Goal: Transaction & Acquisition: Book appointment/travel/reservation

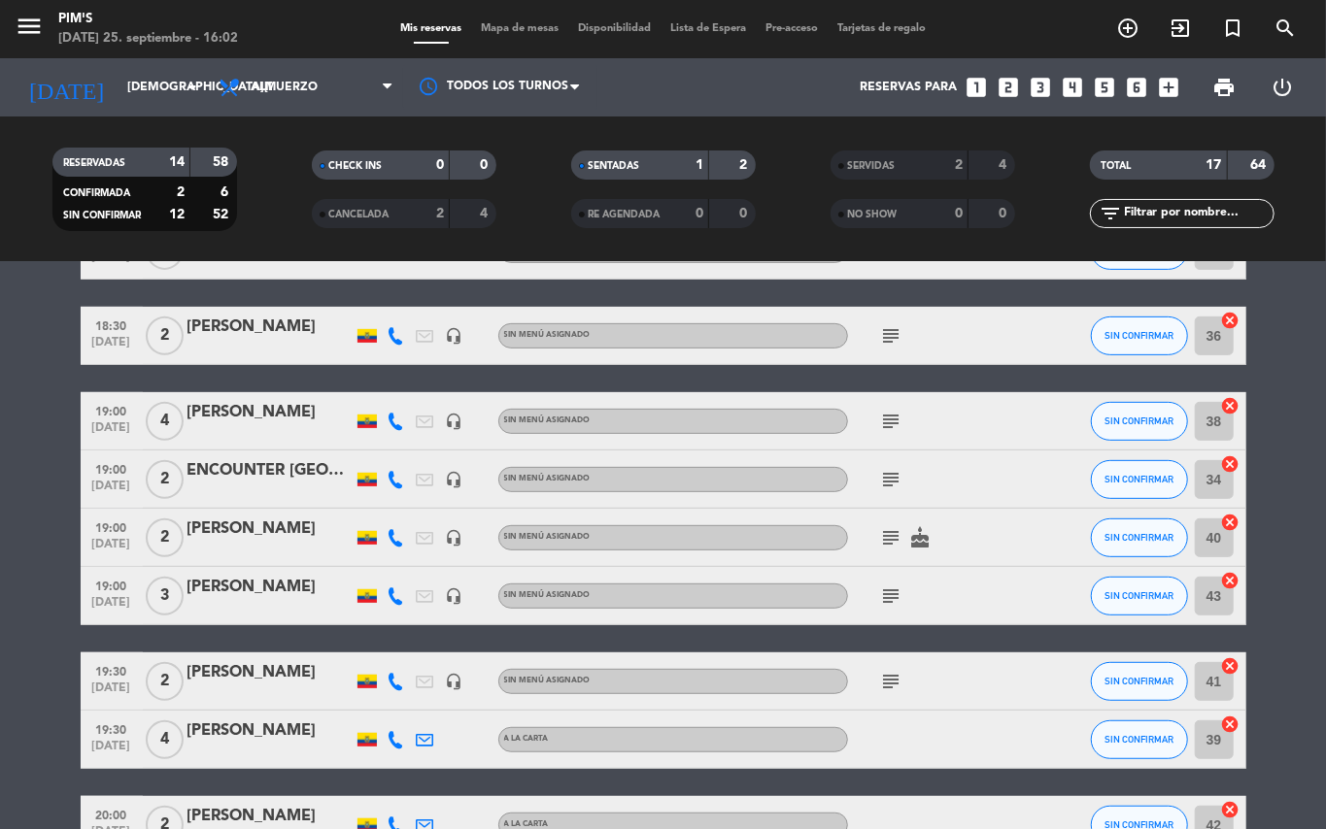
scroll to position [321, 0]
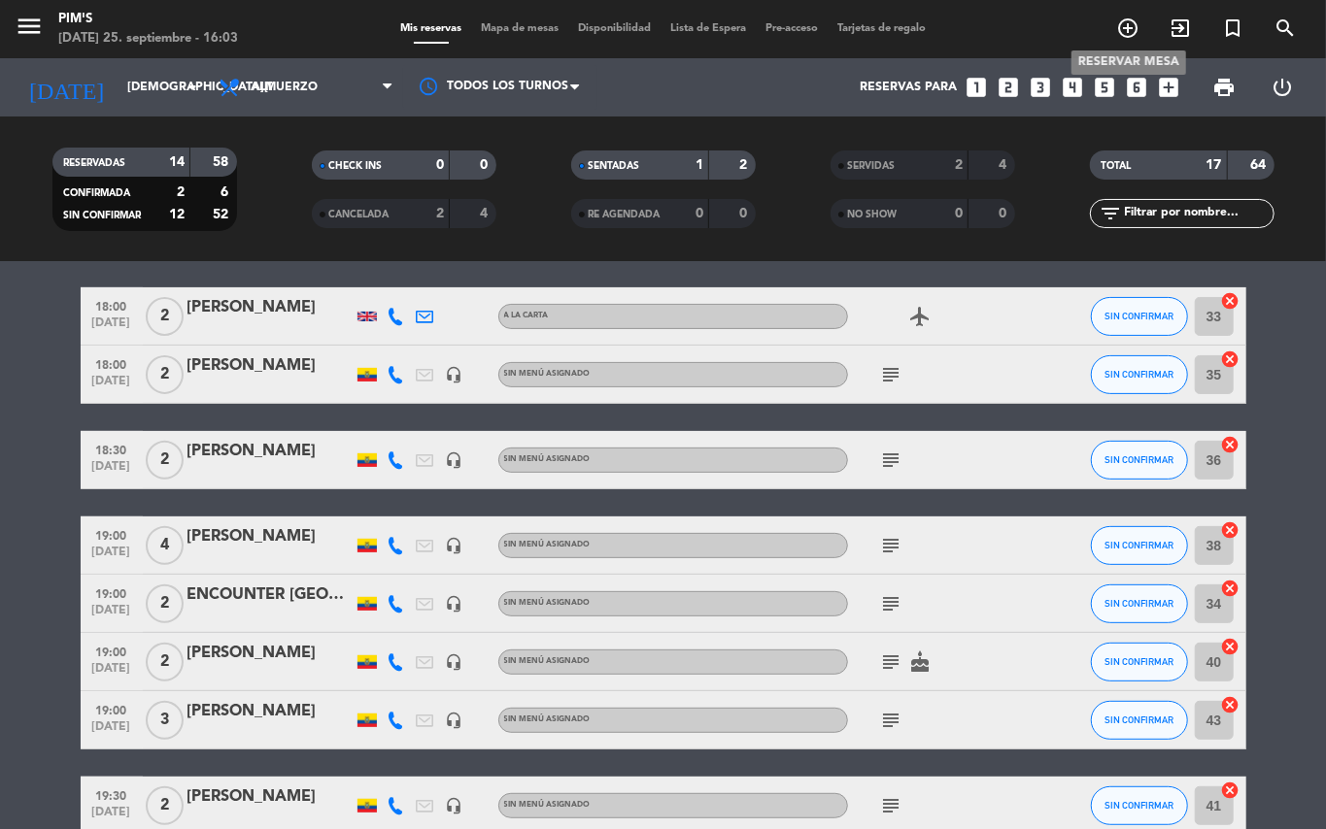
click at [1131, 23] on icon "add_circle_outline" at bounding box center [1127, 28] width 23 height 23
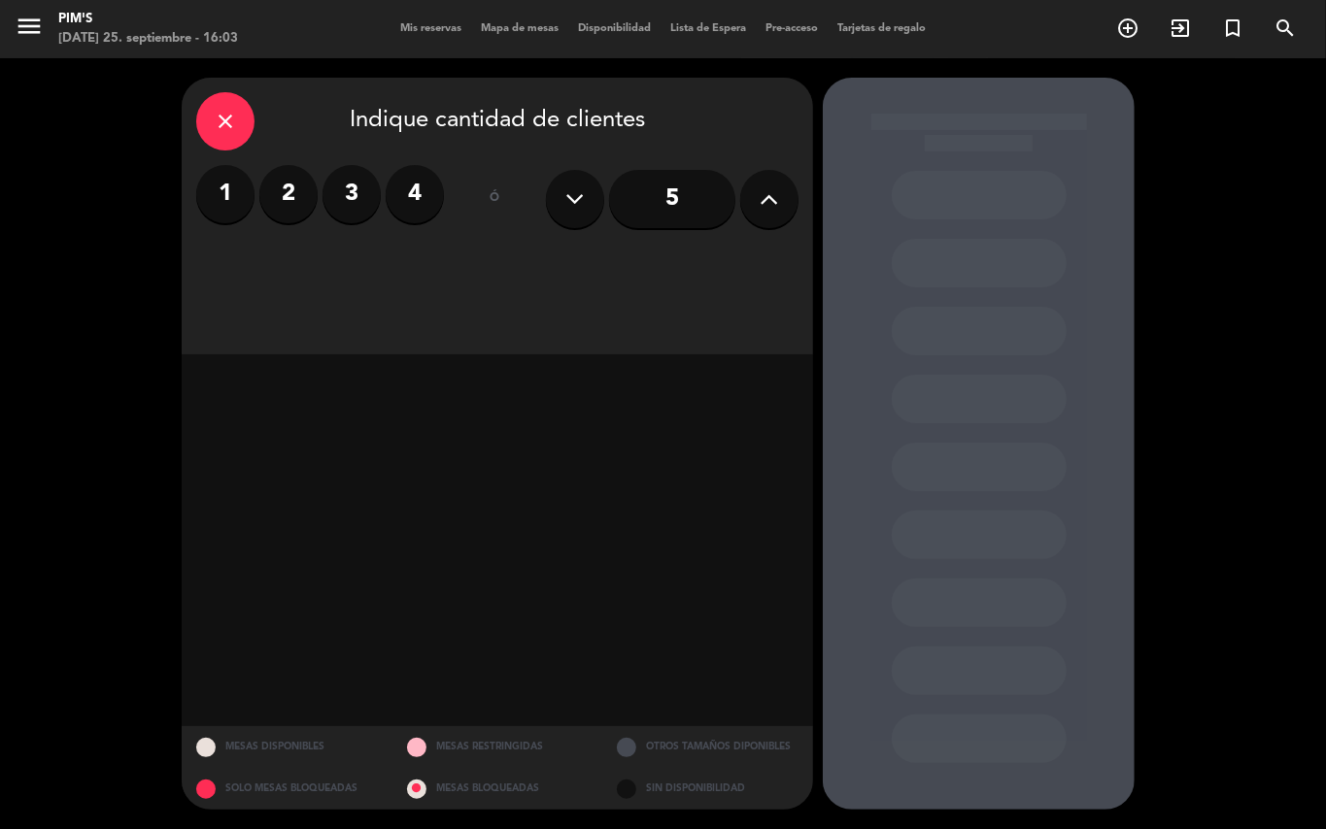
click at [301, 206] on label "2" at bounding box center [288, 194] width 58 height 58
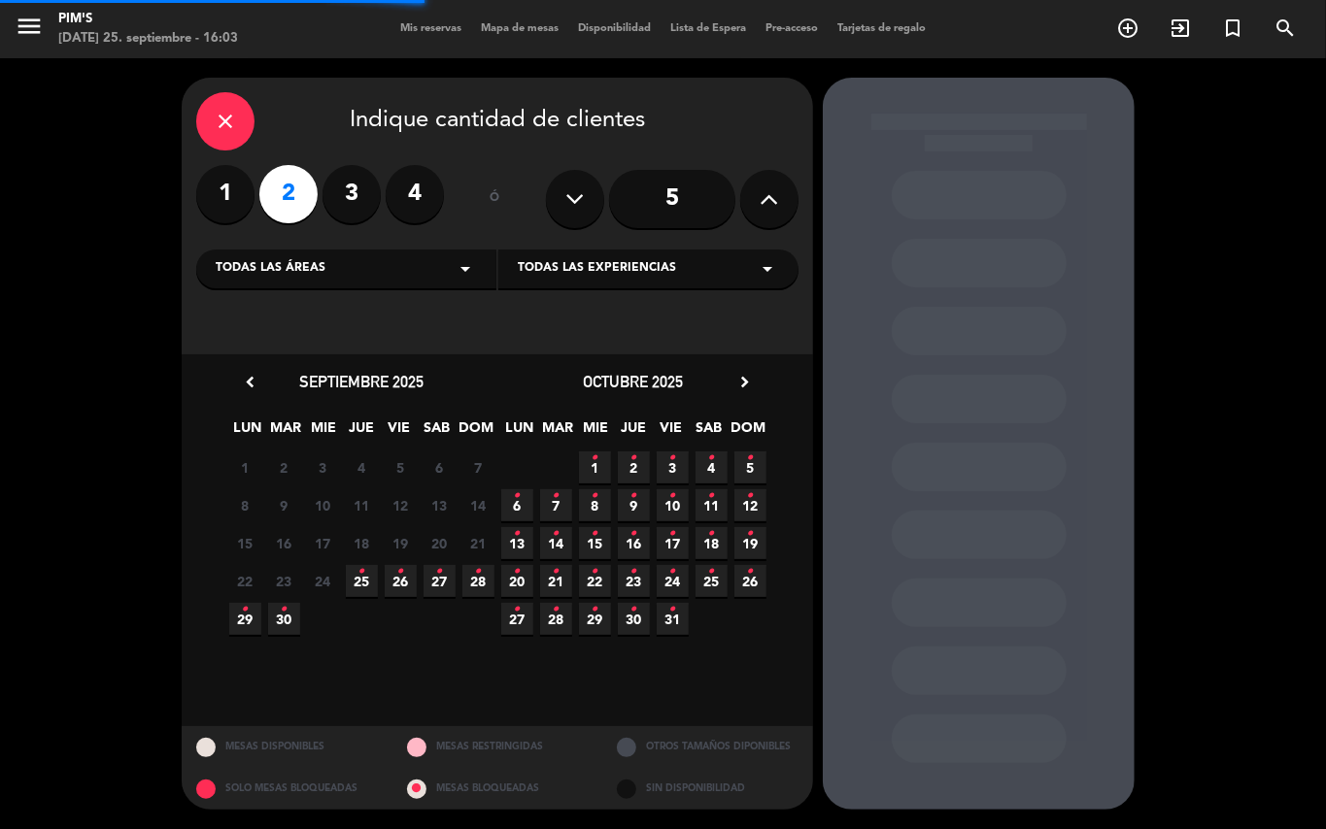
click at [456, 273] on icon "arrow_drop_down" at bounding box center [465, 268] width 23 height 23
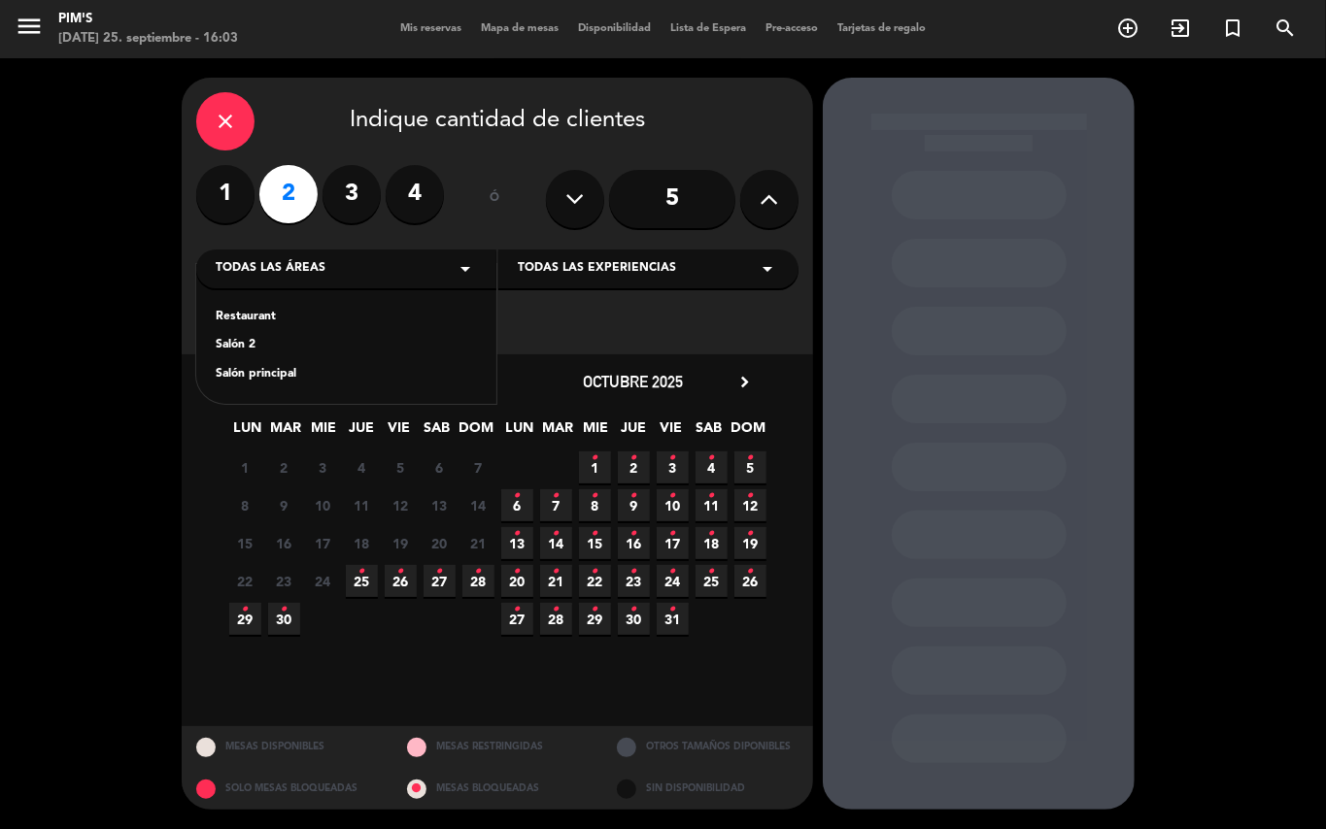
click at [260, 374] on div "Salón principal" at bounding box center [346, 374] width 261 height 19
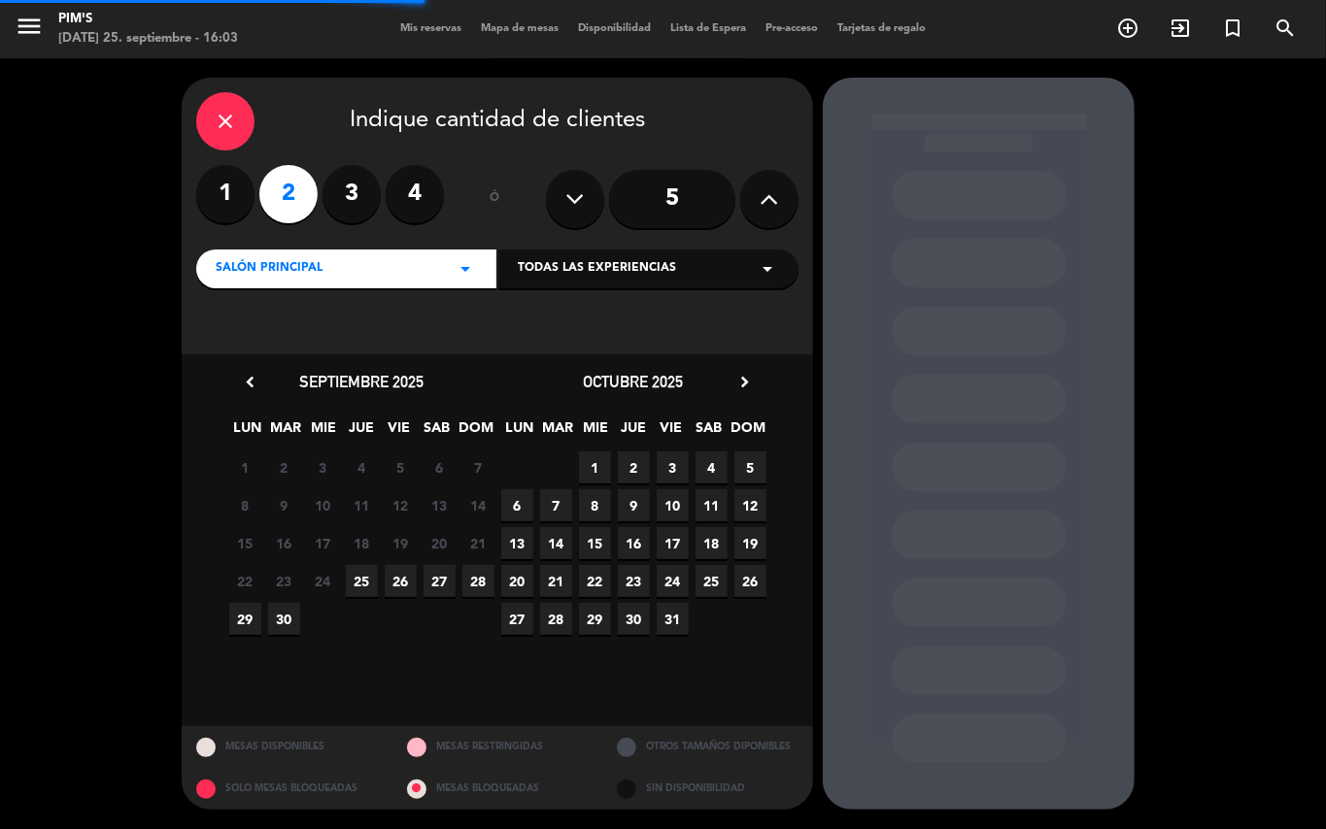
click at [762, 272] on icon "arrow_drop_down" at bounding box center [767, 268] width 23 height 23
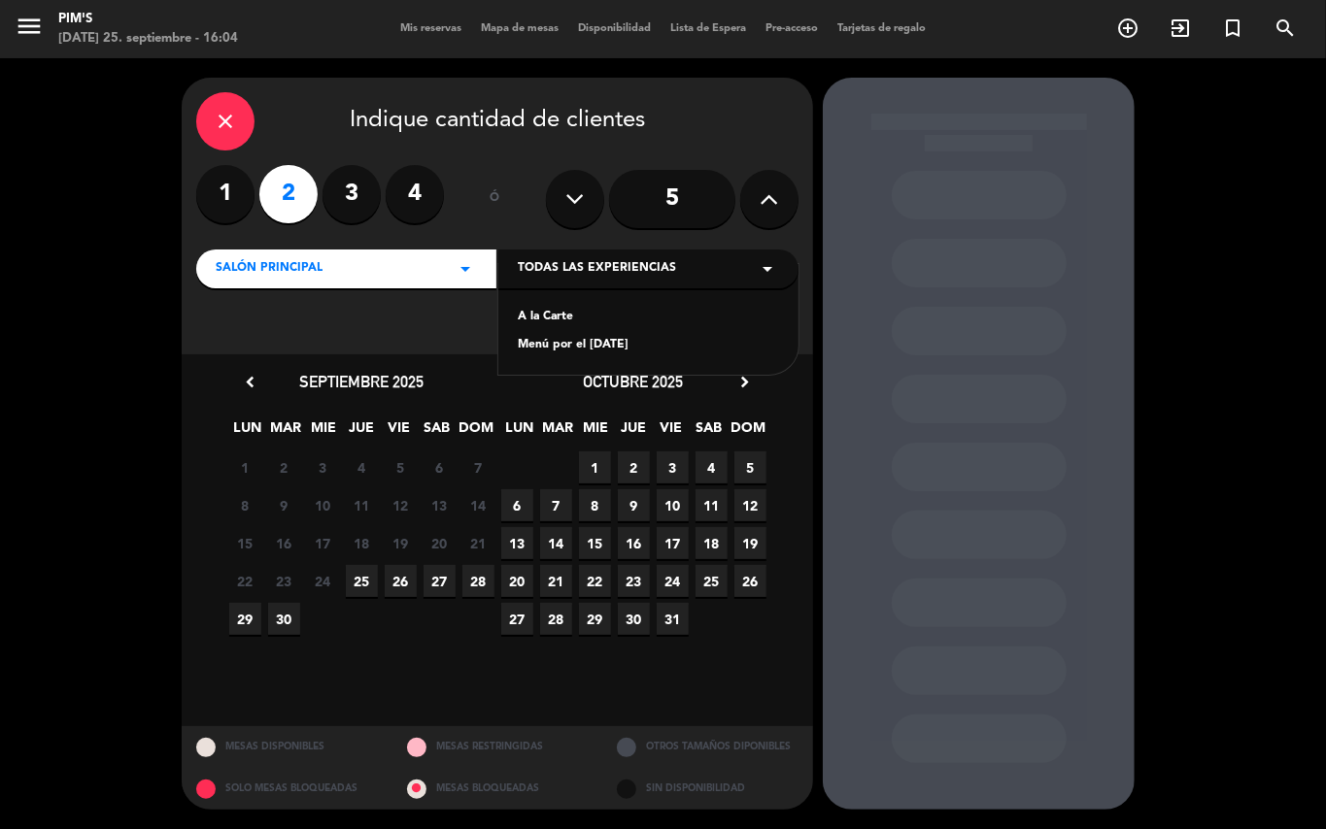
click at [519, 321] on div "A la Carte" at bounding box center [648, 317] width 261 height 19
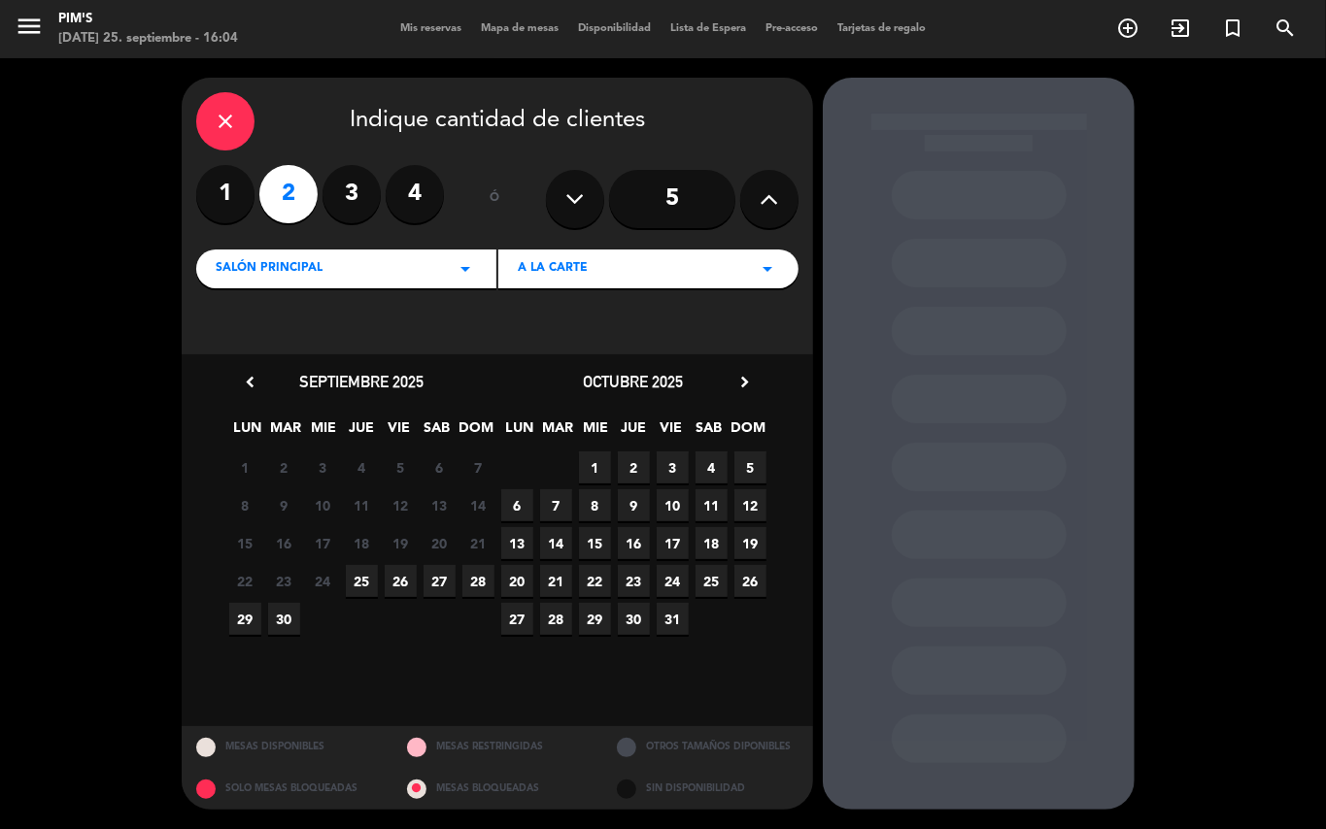
click at [359, 588] on span "25" at bounding box center [362, 581] width 32 height 32
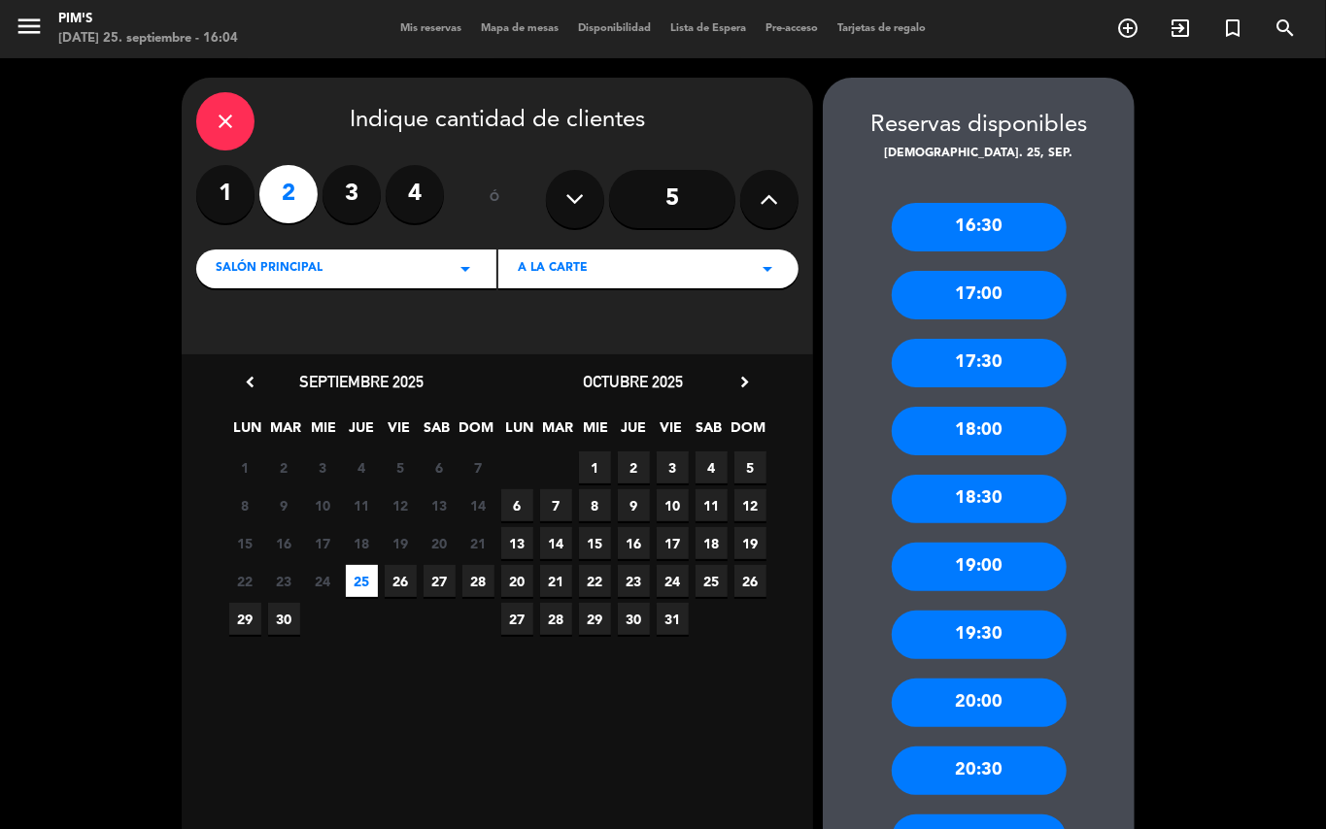
click at [942, 497] on div "18:30" at bounding box center [979, 499] width 175 height 49
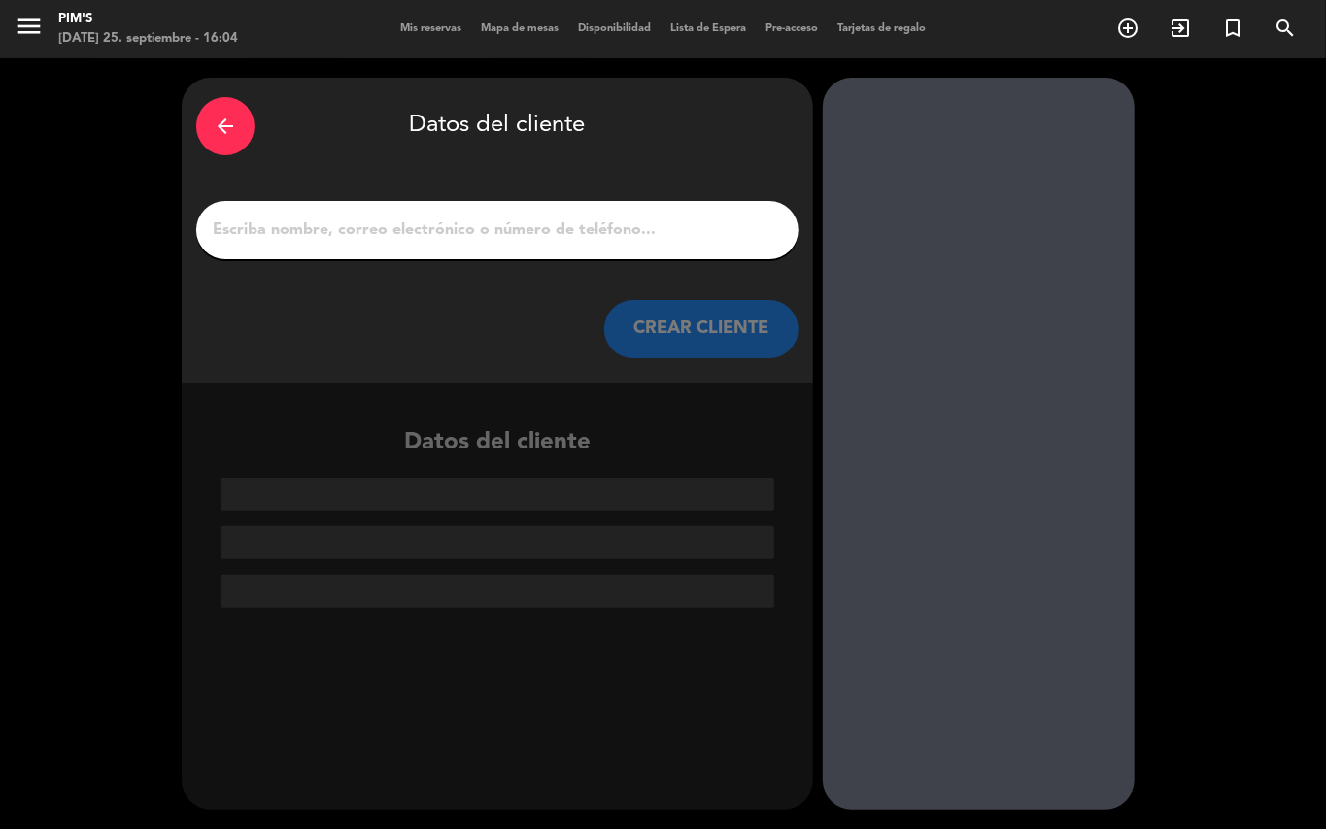
click at [393, 222] on input "1" at bounding box center [497, 230] width 573 height 27
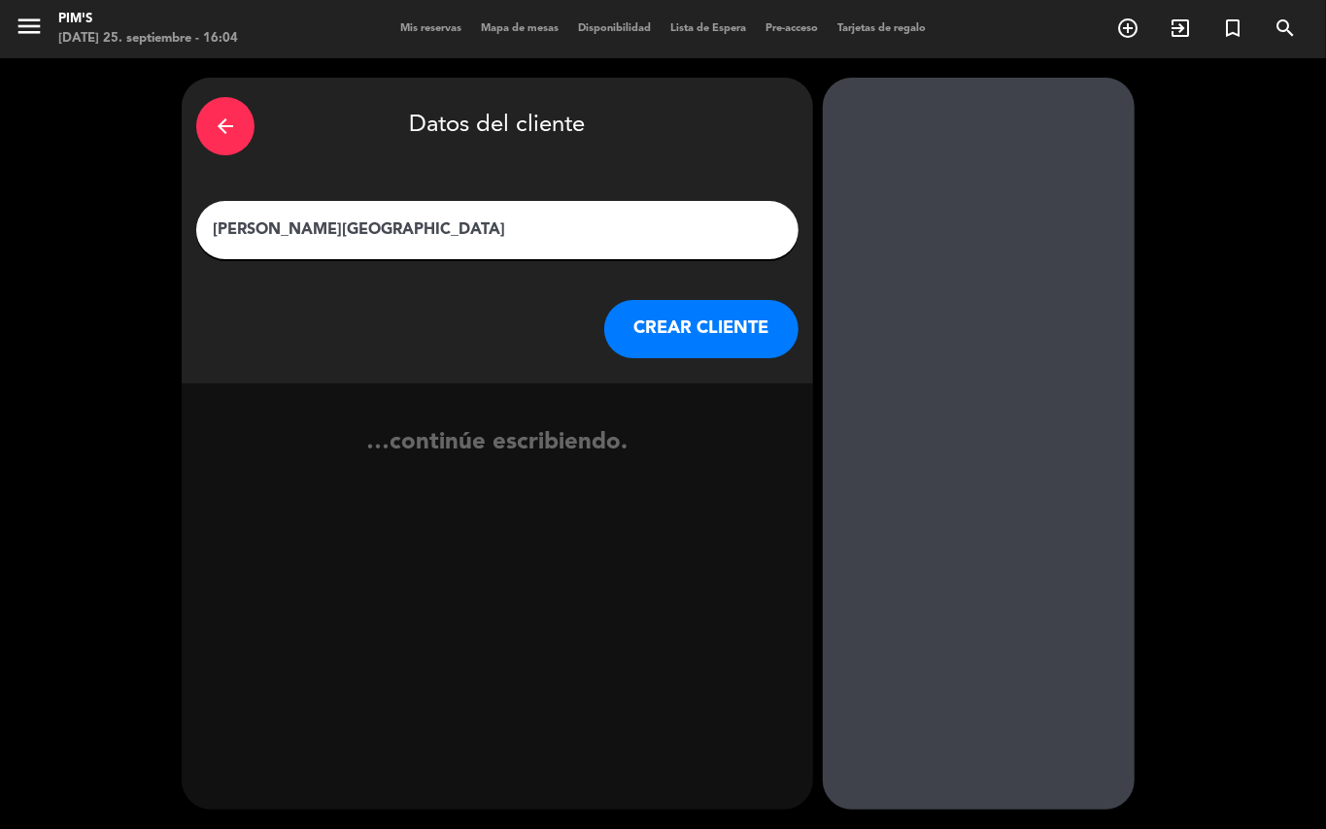
type input "[PERSON_NAME][GEOGRAPHIC_DATA]"
click at [735, 323] on button "CREAR CLIENTE" at bounding box center [701, 329] width 194 height 58
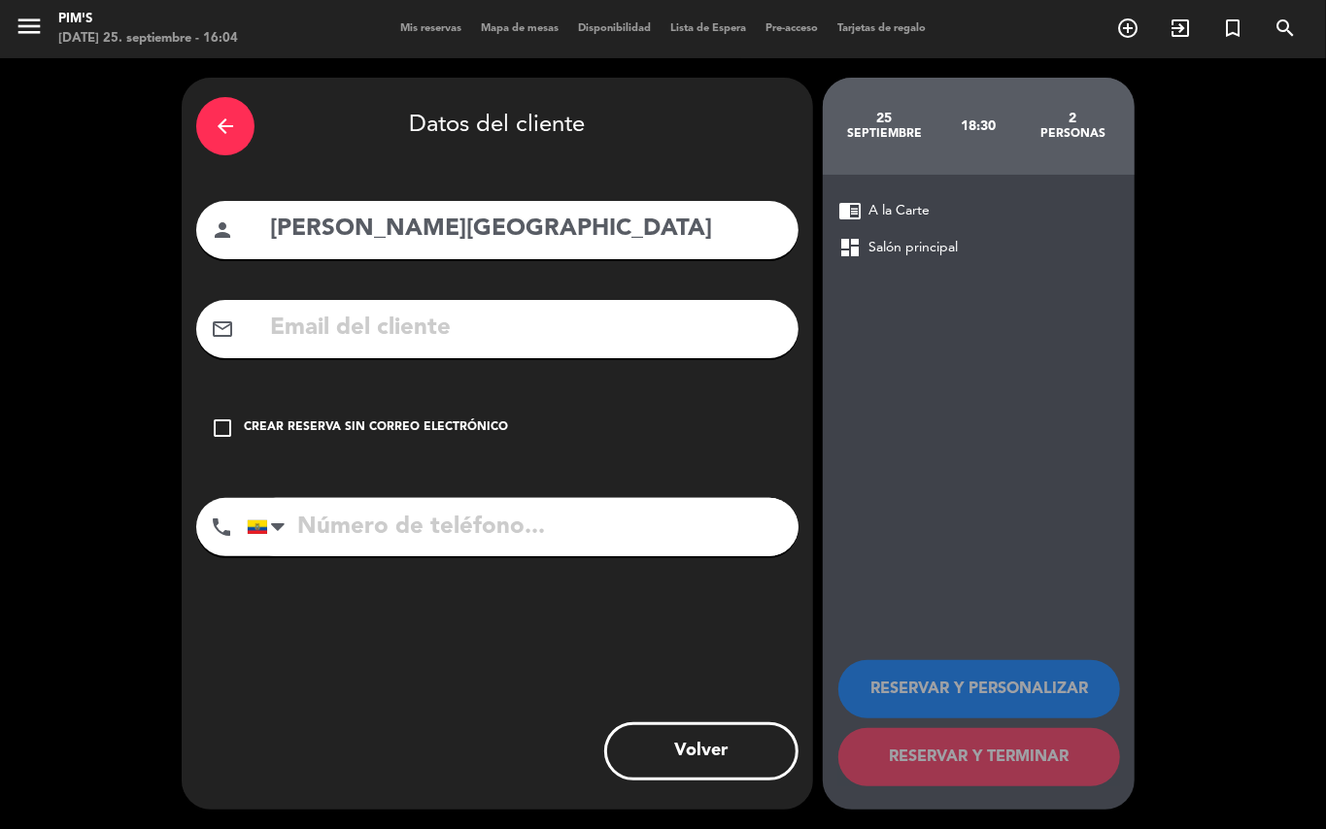
click at [550, 326] on input "text" at bounding box center [526, 329] width 516 height 40
click at [445, 518] on input "tel" at bounding box center [523, 527] width 552 height 58
type input "0985506559"
click at [221, 418] on icon "check_box_outline_blank" at bounding box center [222, 428] width 23 height 23
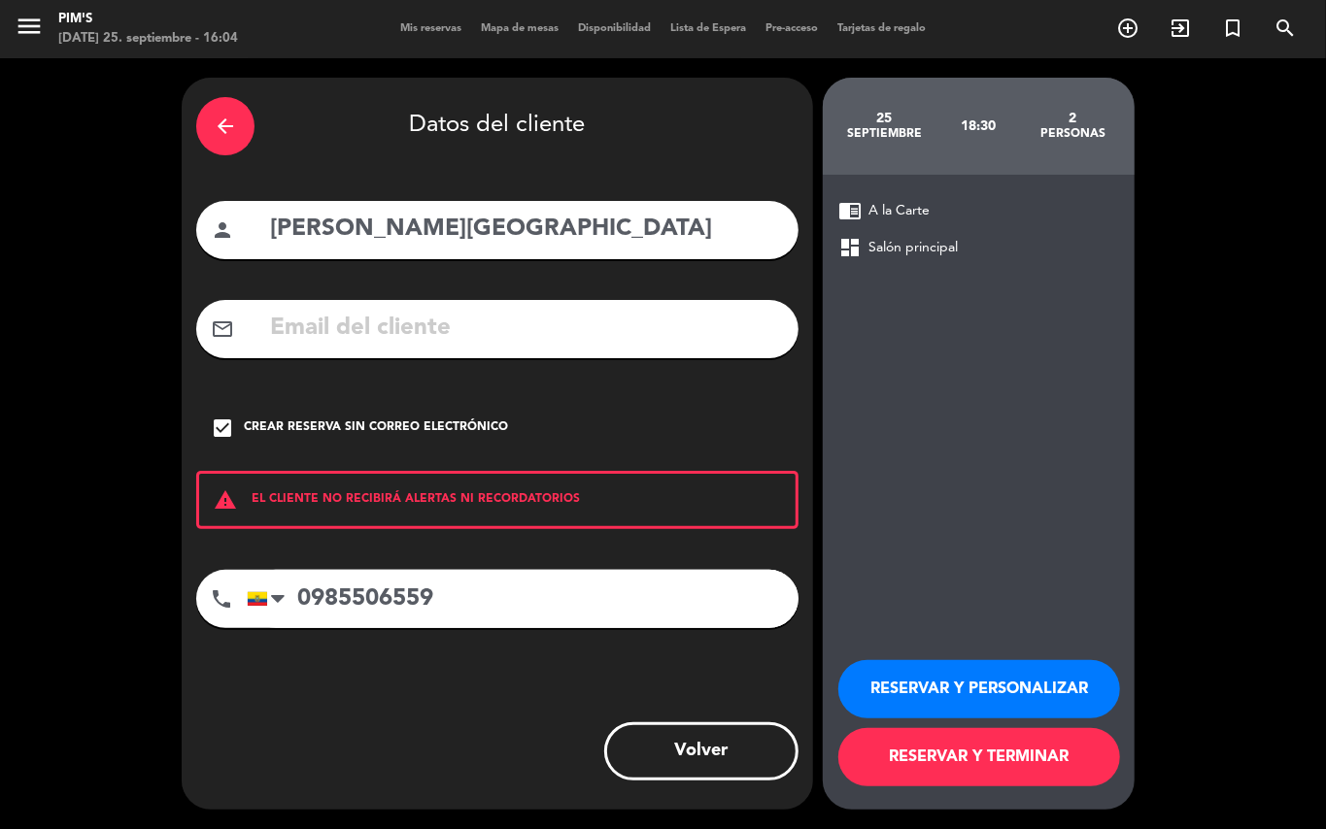
click at [1030, 762] on button "RESERVAR Y TERMINAR" at bounding box center [979, 757] width 282 height 58
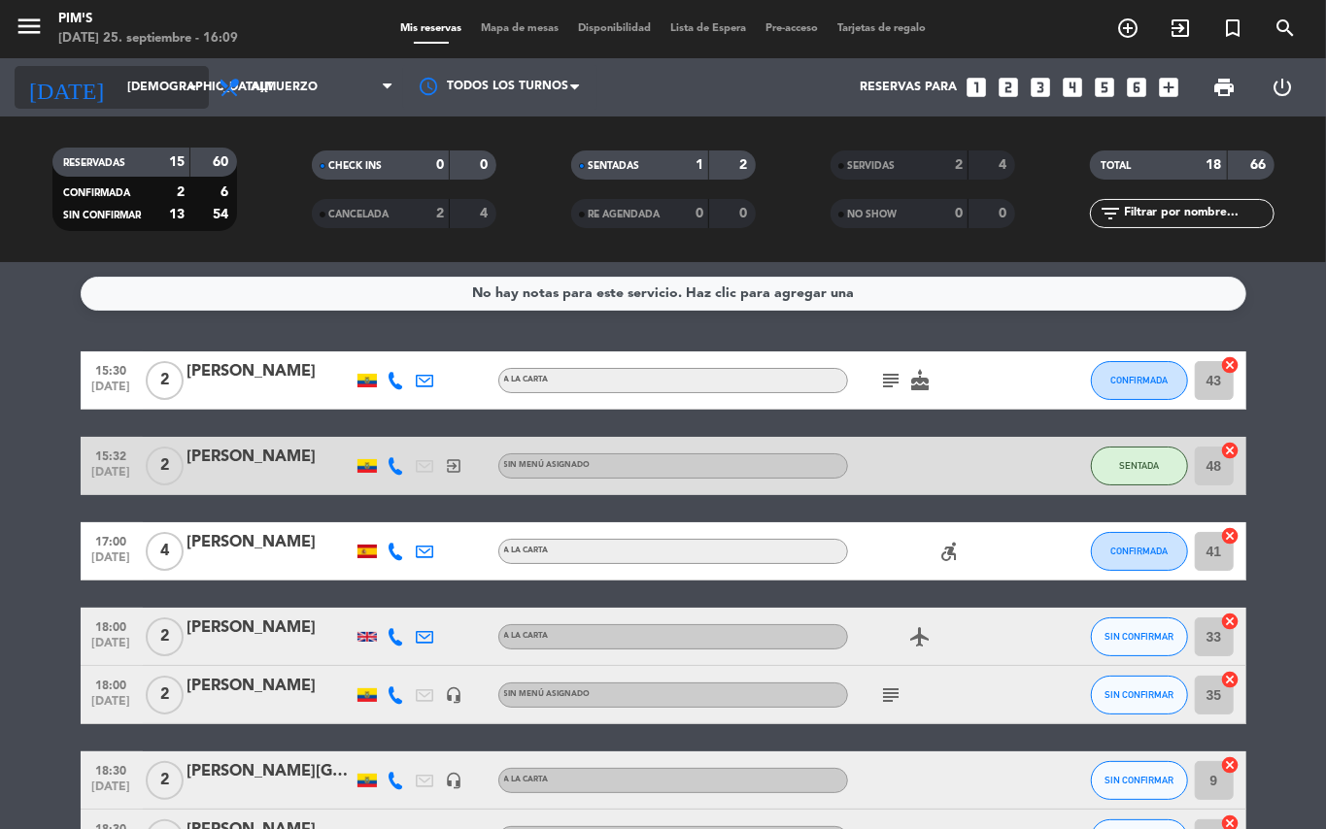
click at [203, 76] on icon "arrow_drop_down" at bounding box center [192, 87] width 23 height 23
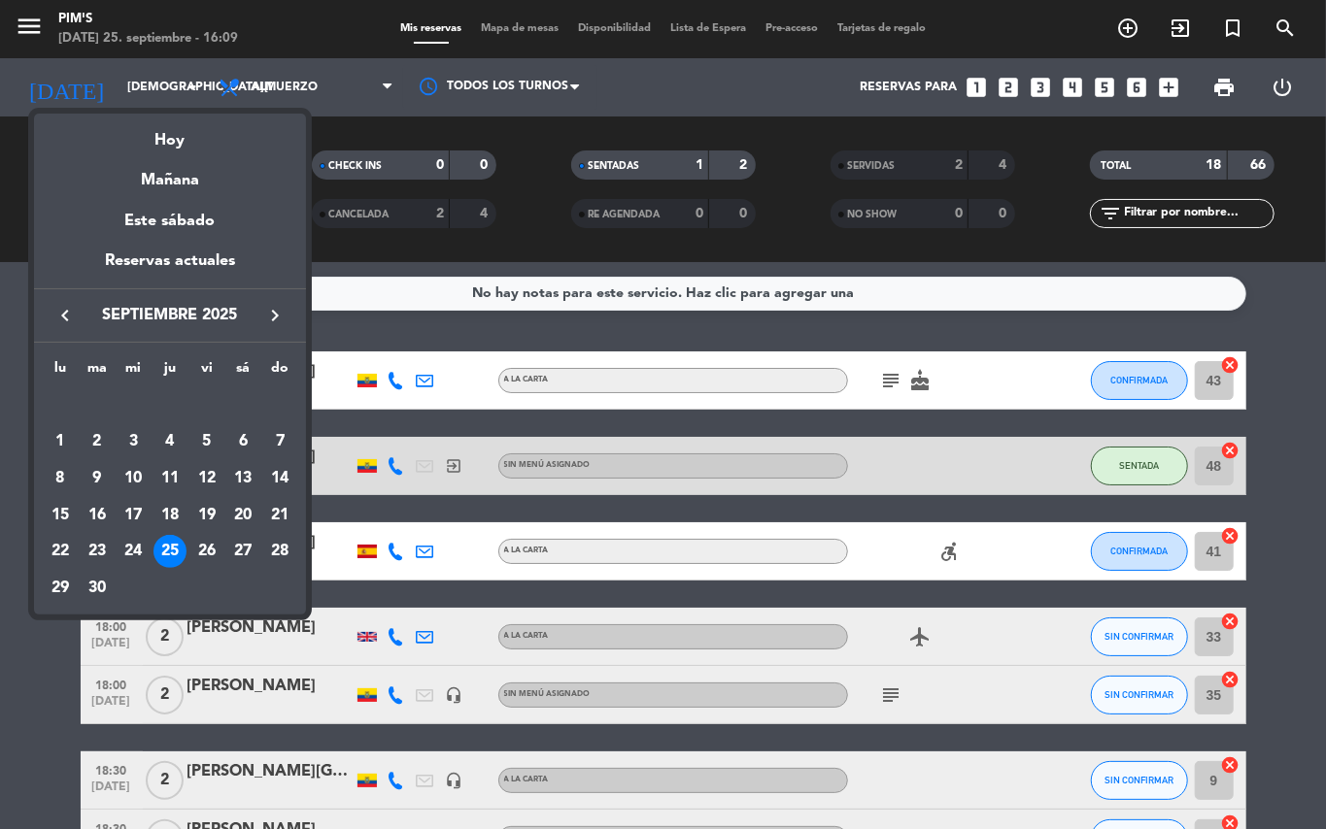
click at [280, 309] on icon "keyboard_arrow_right" at bounding box center [274, 315] width 23 height 23
click at [91, 464] on div "11" at bounding box center [97, 478] width 33 height 33
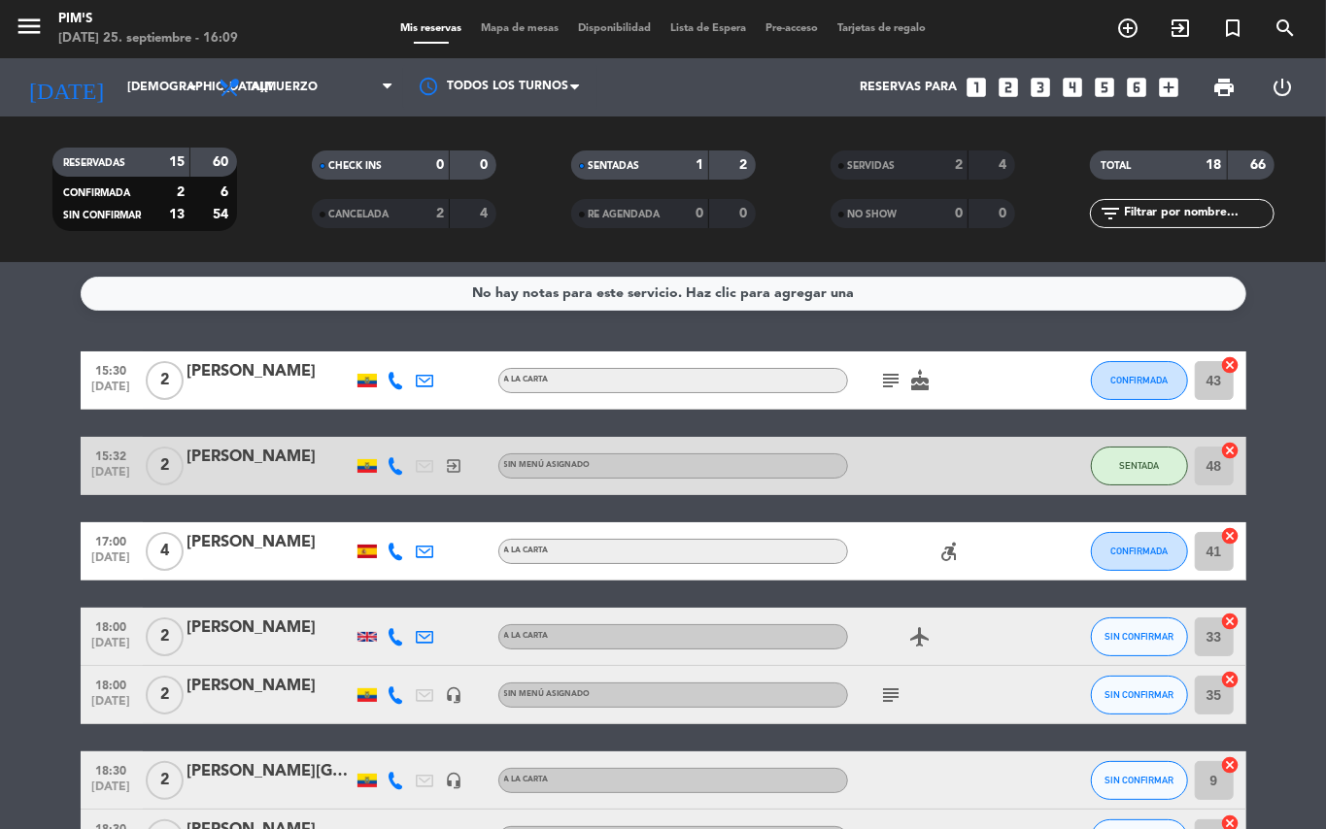
type input "[DATE]"
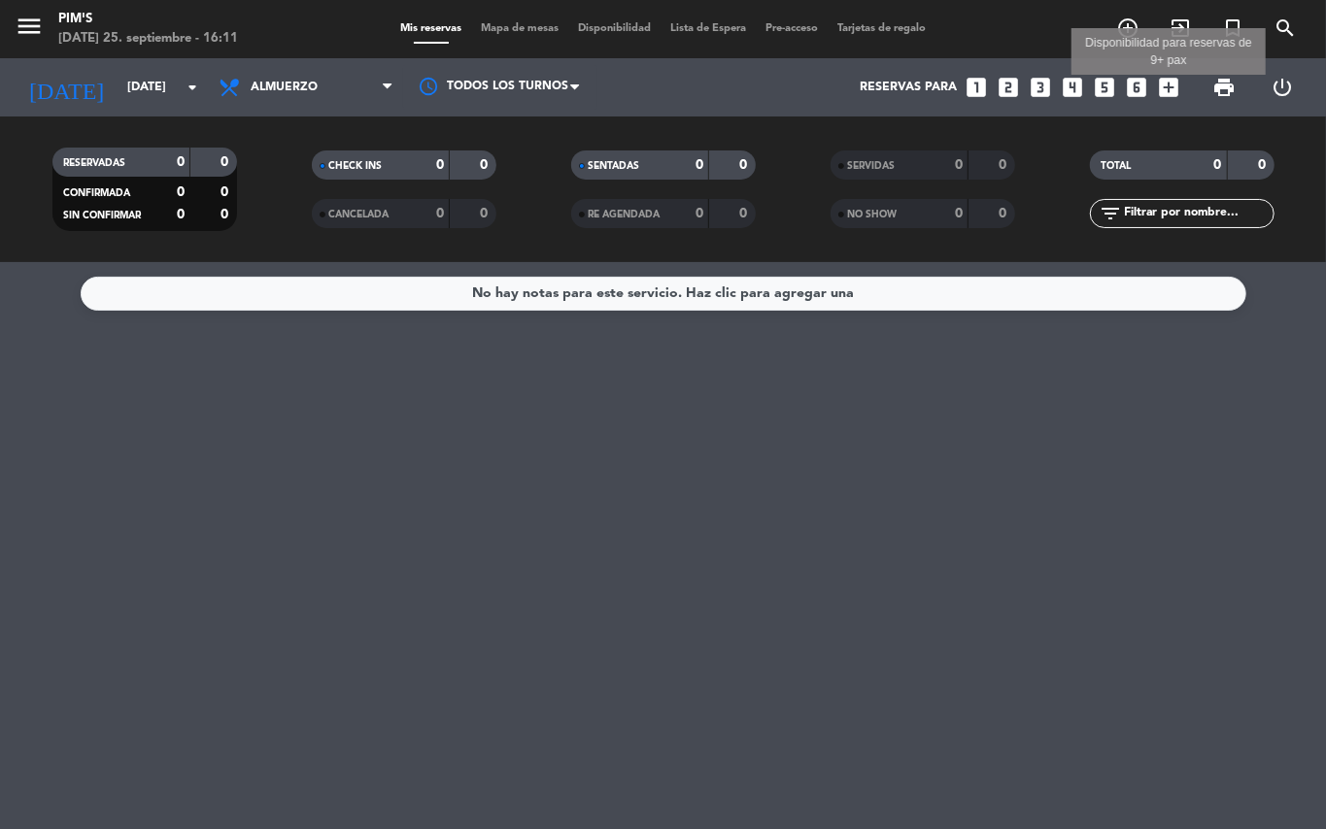
click at [1170, 87] on icon "add_box" at bounding box center [1168, 87] width 25 height 25
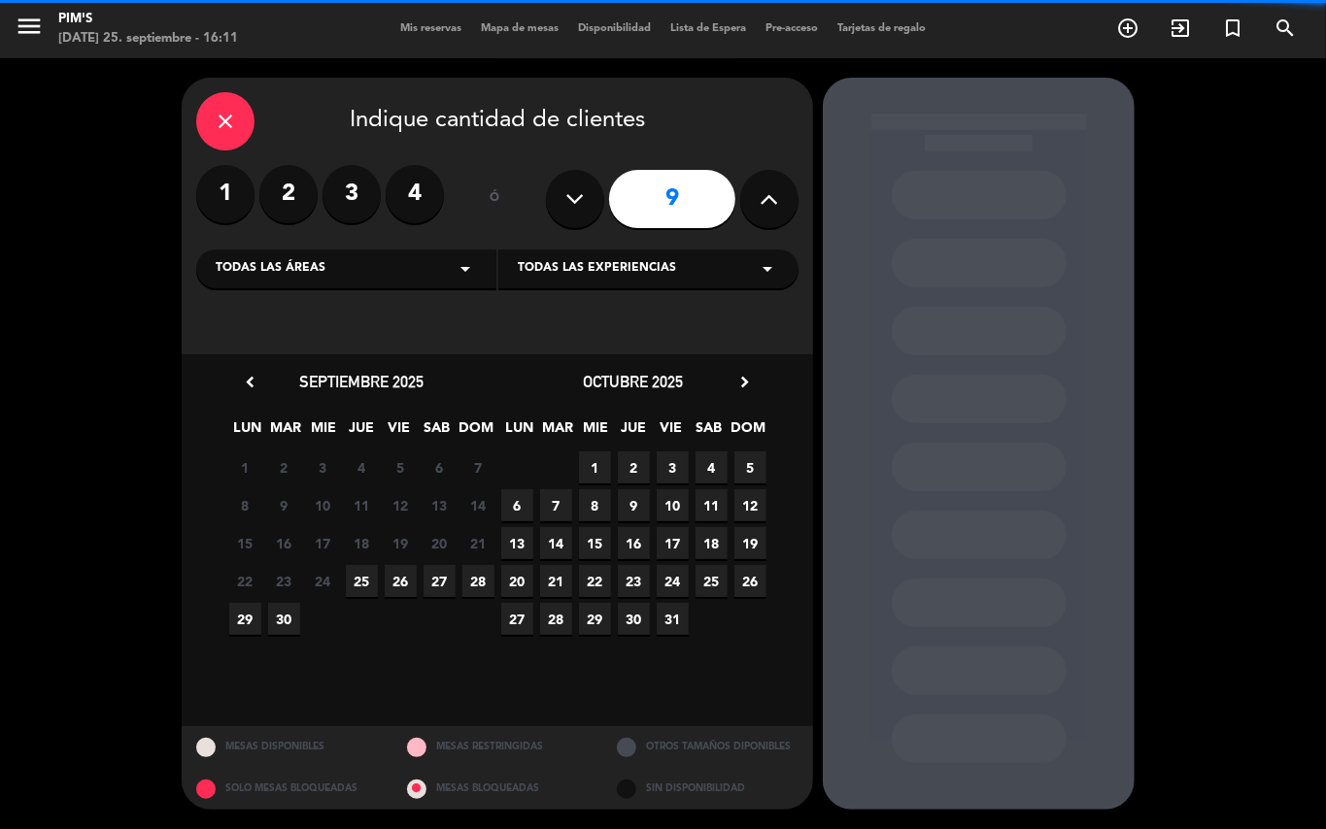
click at [573, 200] on icon at bounding box center [575, 199] width 18 height 29
type input "8"
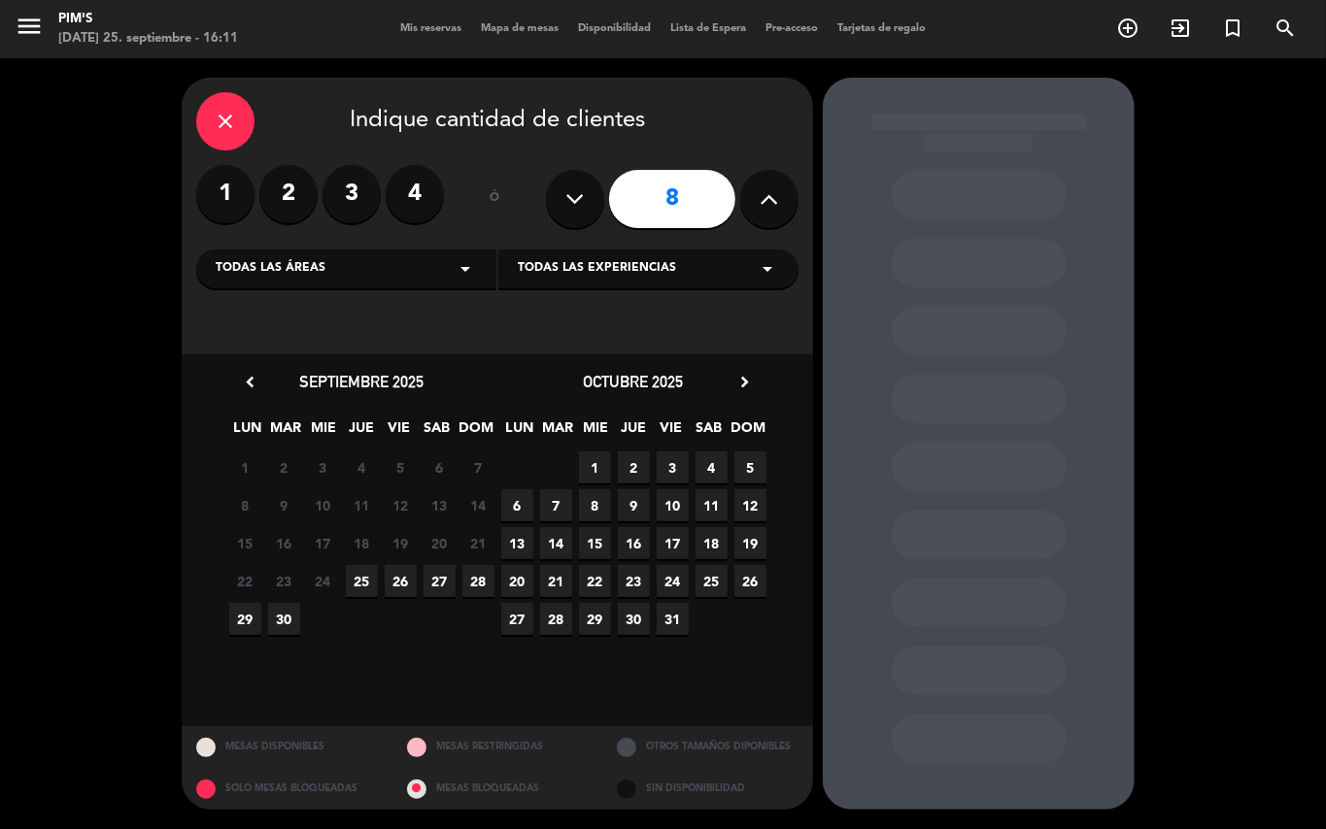
click at [739, 378] on icon "chevron_right" at bounding box center [744, 382] width 20 height 20
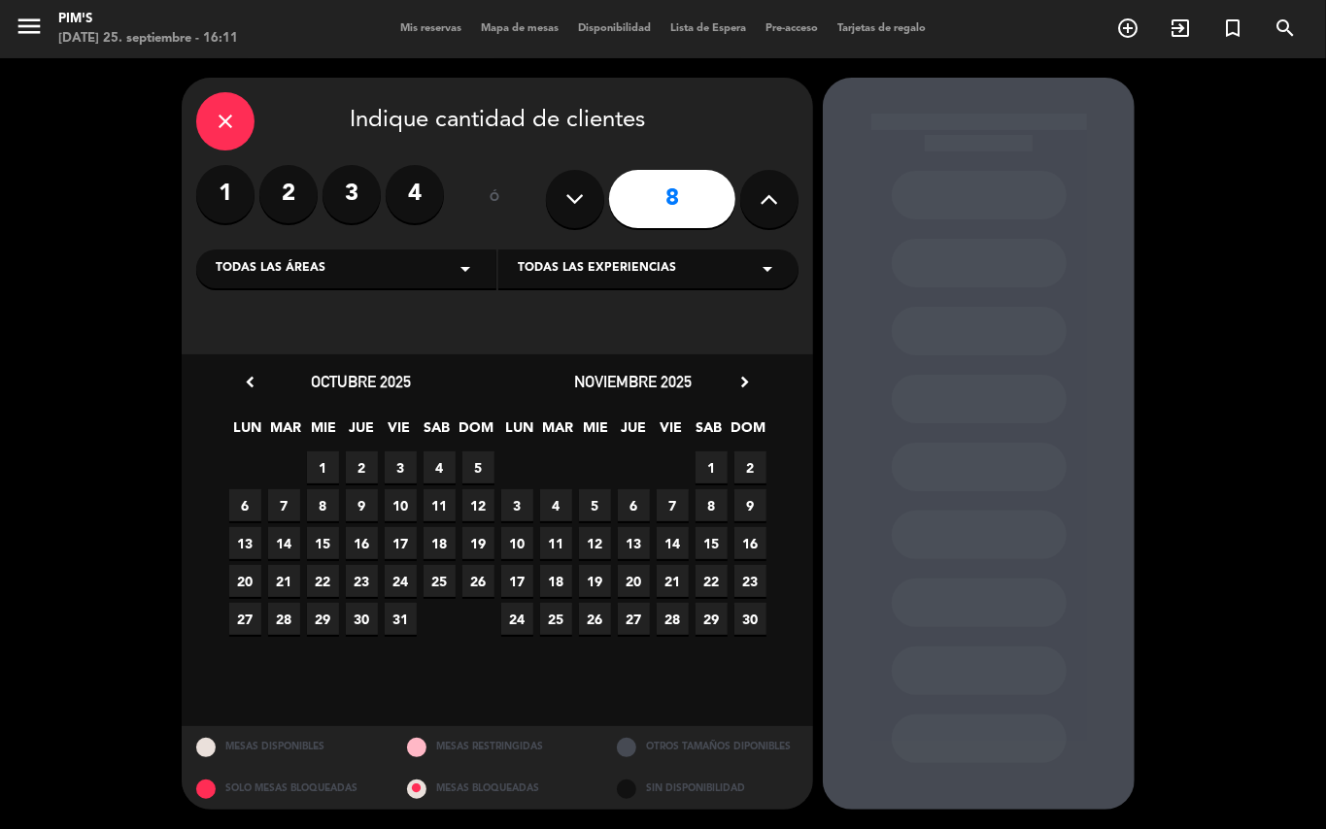
click at [559, 537] on span "11" at bounding box center [556, 543] width 32 height 32
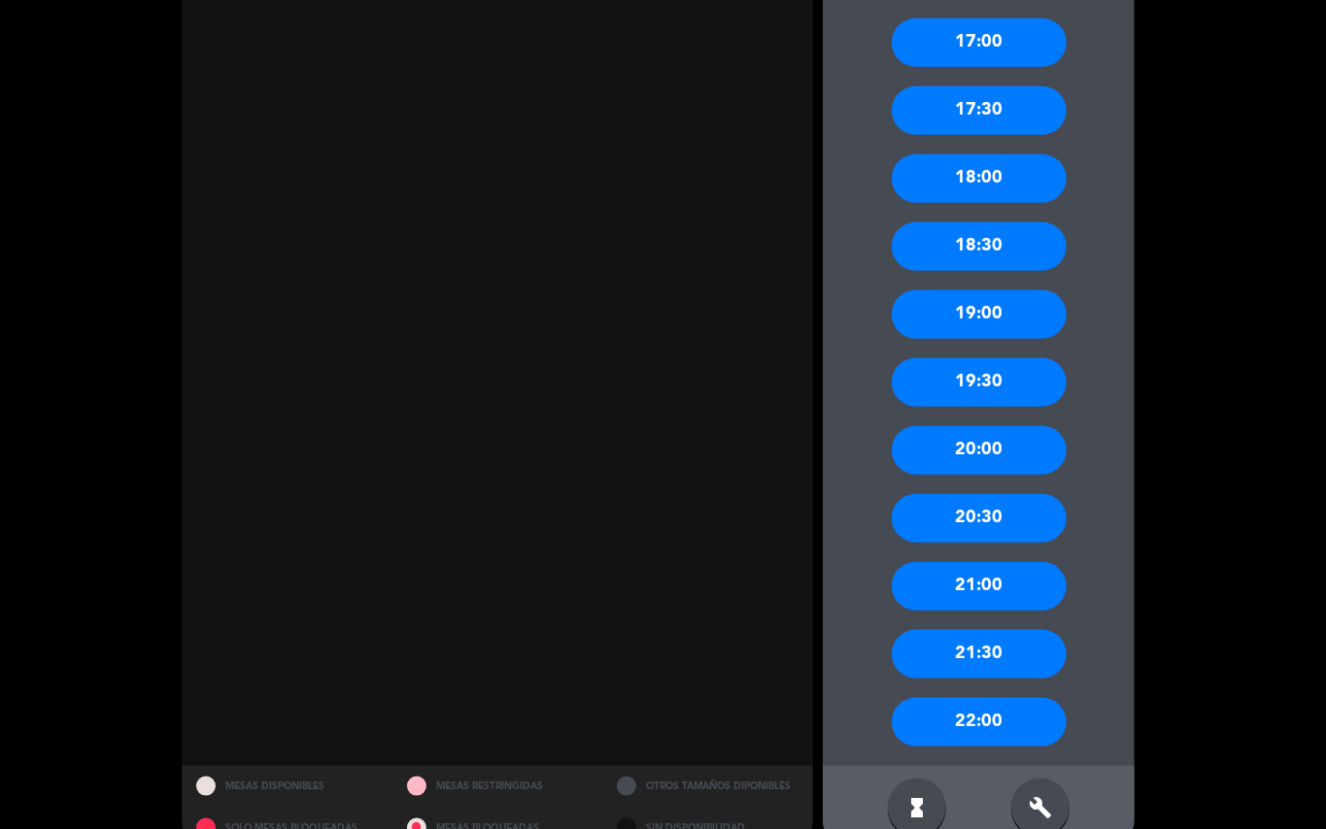
scroll to position [903, 0]
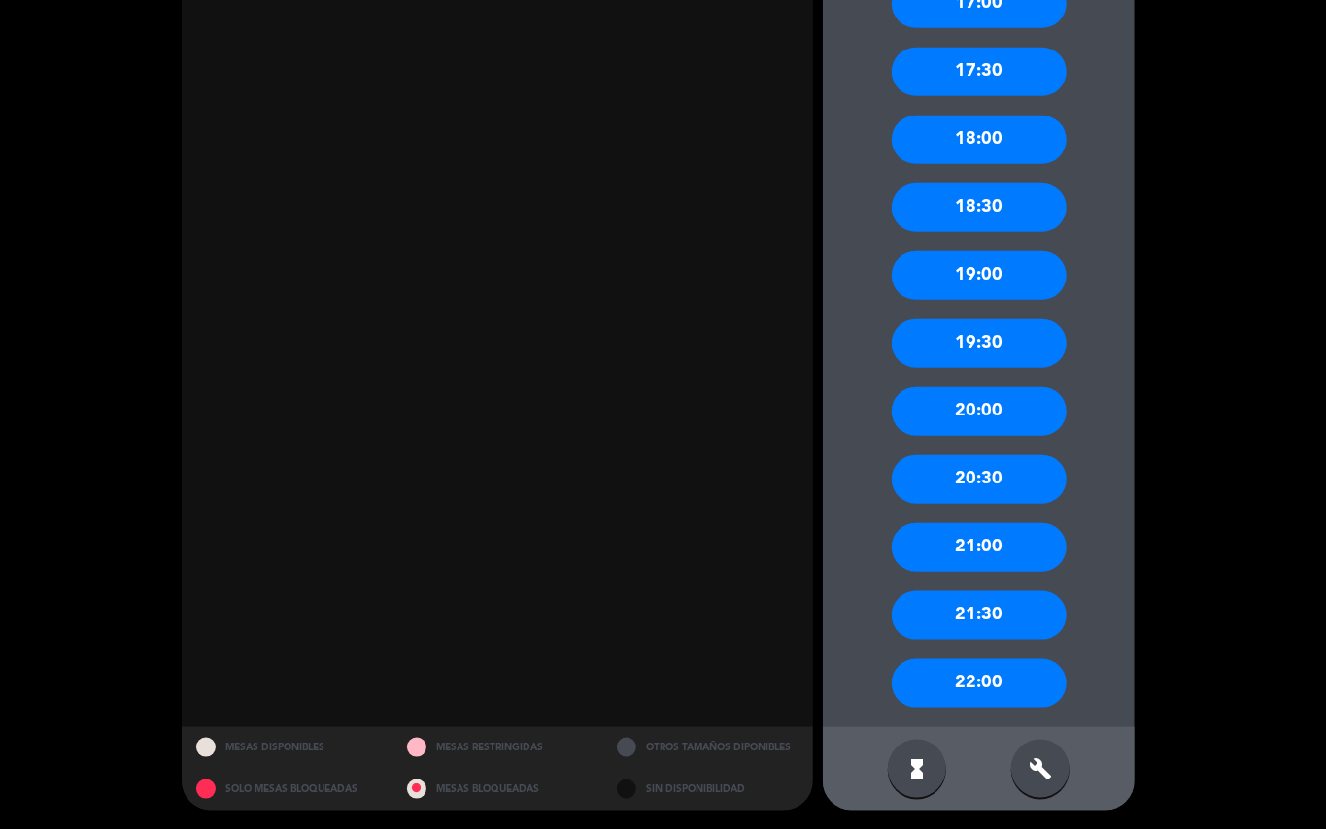
click at [937, 408] on div "20:00" at bounding box center [979, 412] width 175 height 49
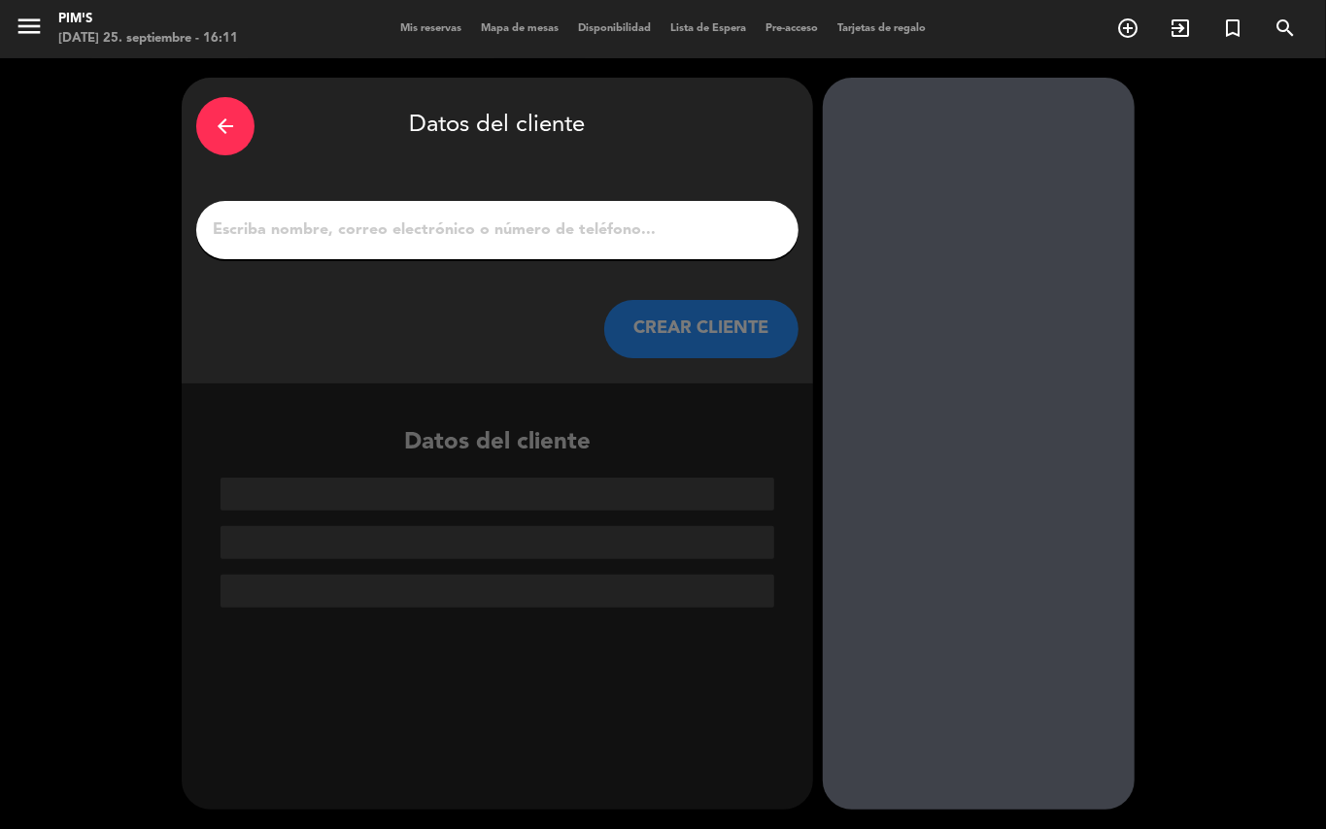
click at [296, 231] on input "1" at bounding box center [497, 230] width 573 height 27
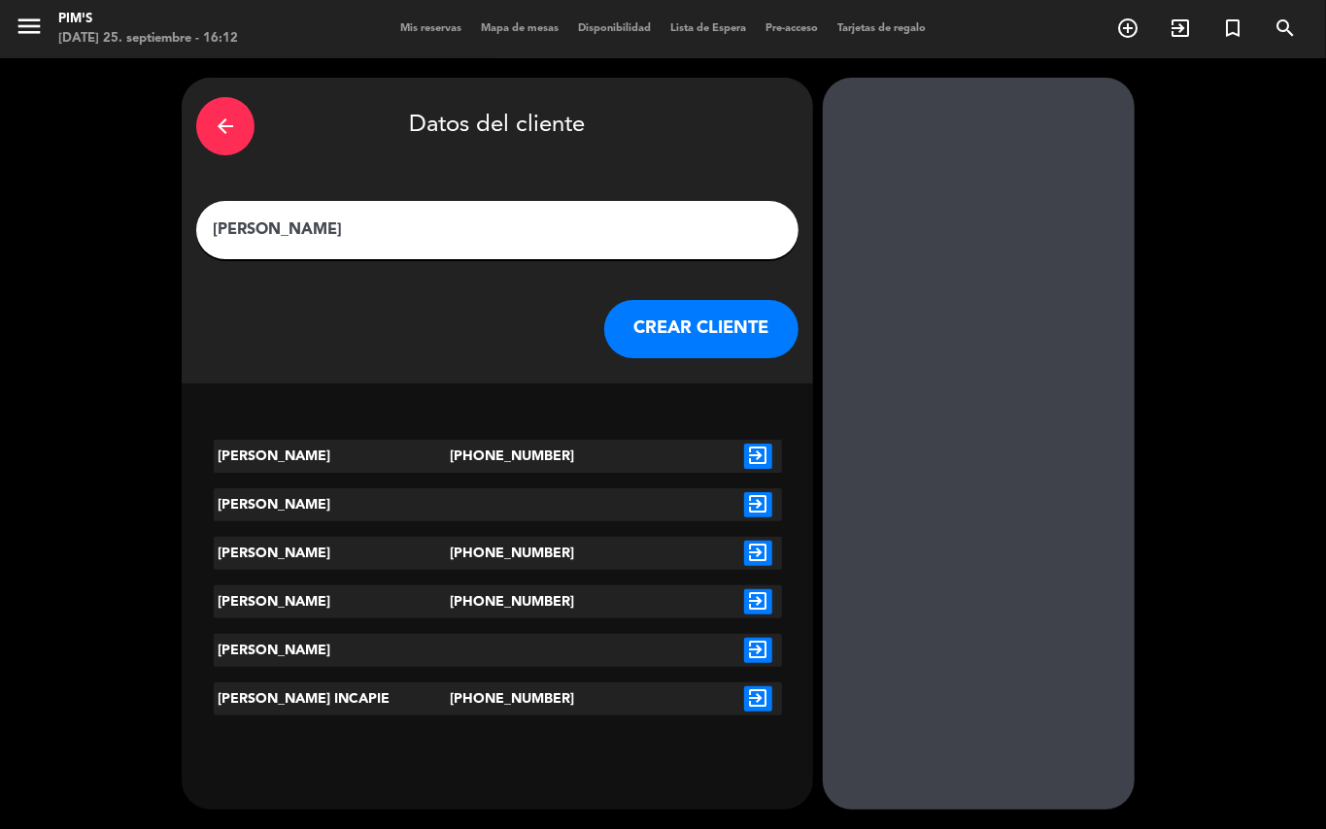
type input "[PERSON_NAME]"
click at [760, 697] on icon "exit_to_app" at bounding box center [758, 699] width 28 height 25
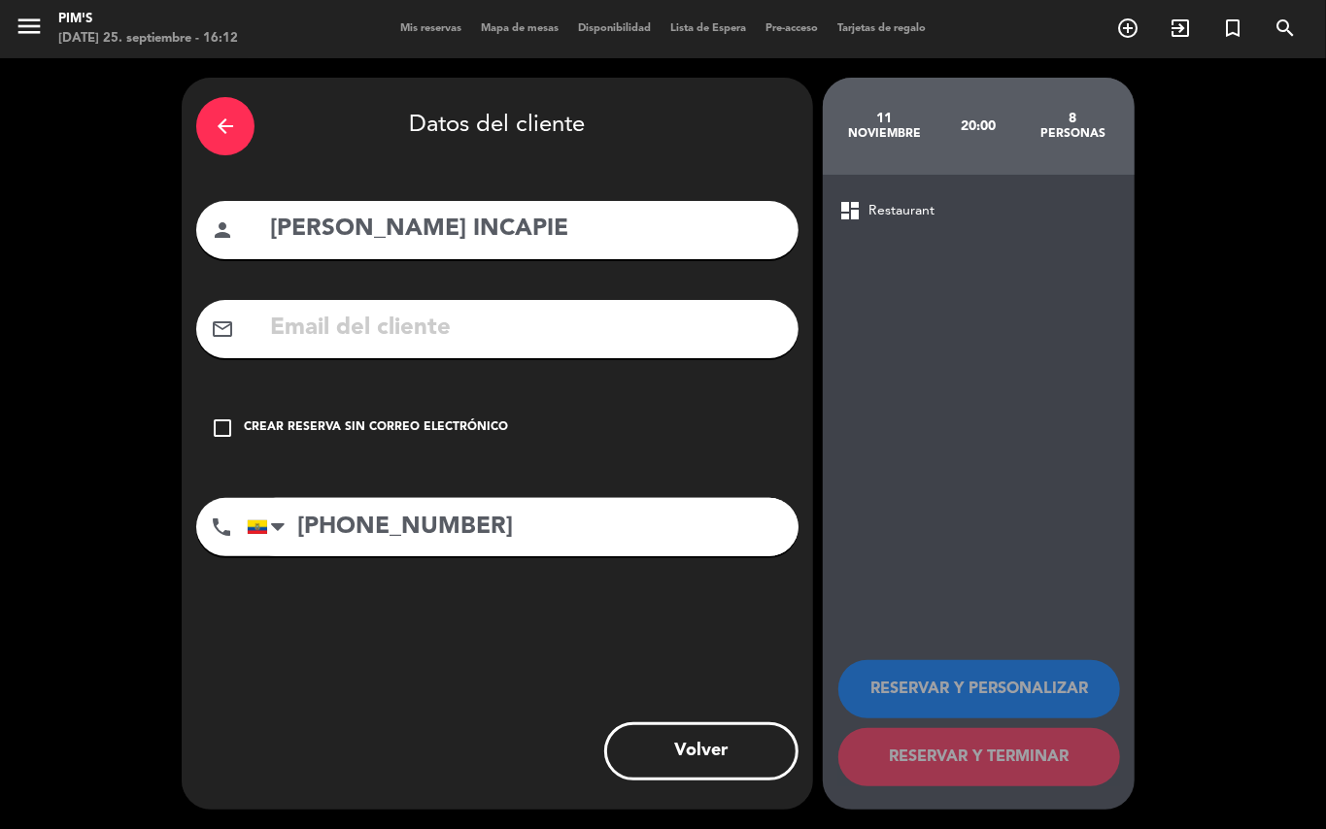
click at [219, 433] on icon "check_box_outline_blank" at bounding box center [222, 428] width 23 height 23
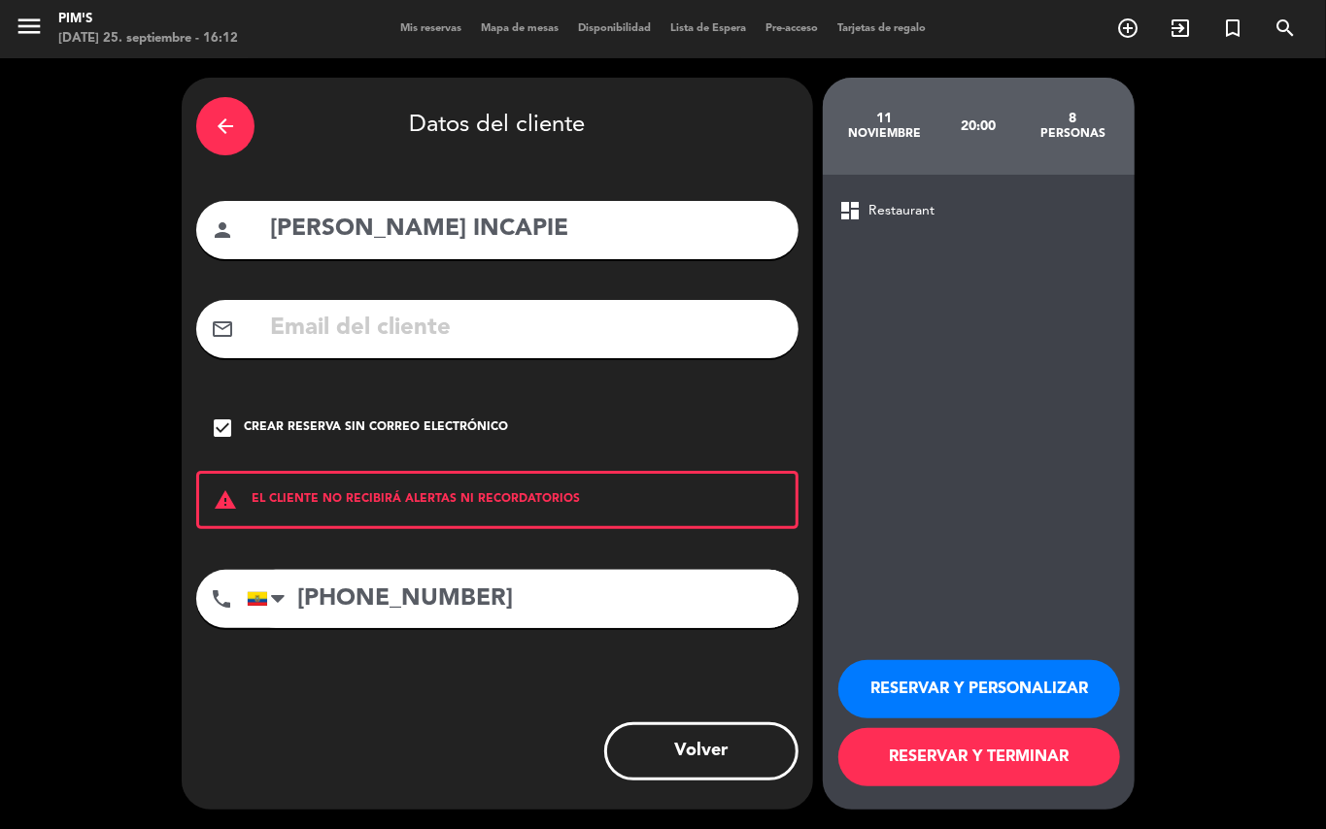
click at [971, 693] on button "RESERVAR Y PERSONALIZAR" at bounding box center [979, 689] width 282 height 58
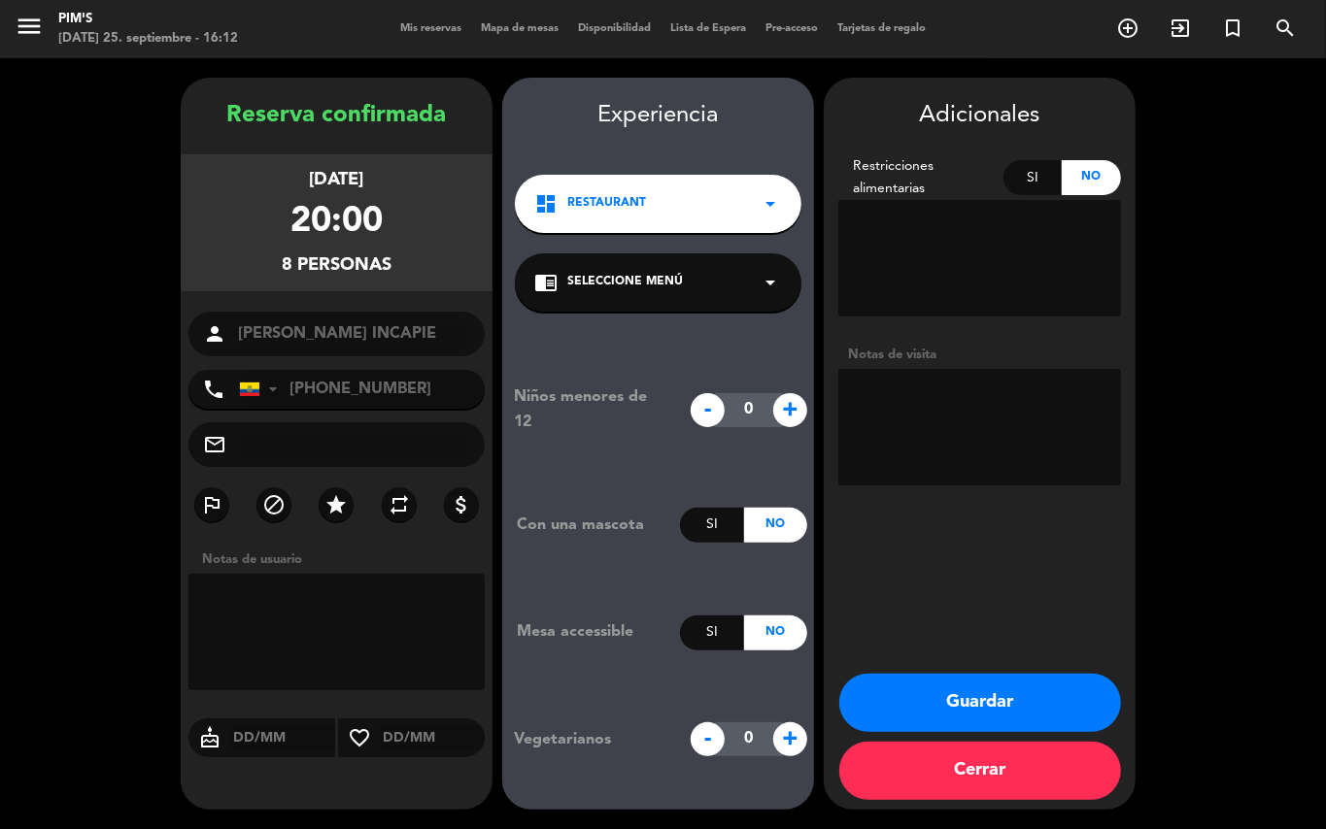
click at [872, 387] on textarea at bounding box center [979, 427] width 283 height 117
type textarea "MESA A LA VENTANA, LA RESRVA HIZO EL [DATE]"
click at [964, 692] on button "Guardar" at bounding box center [980, 703] width 282 height 58
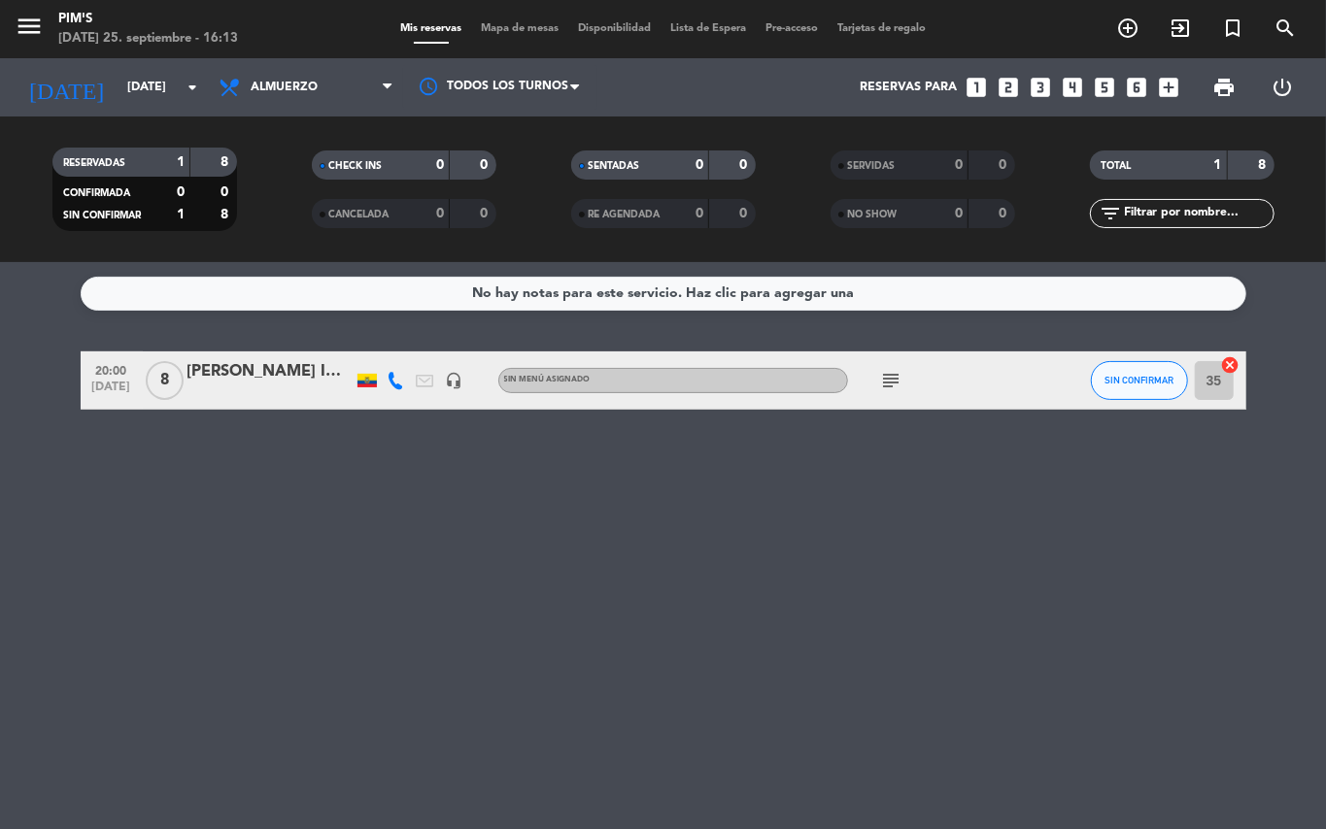
click at [891, 386] on icon "subject" at bounding box center [891, 380] width 23 height 23
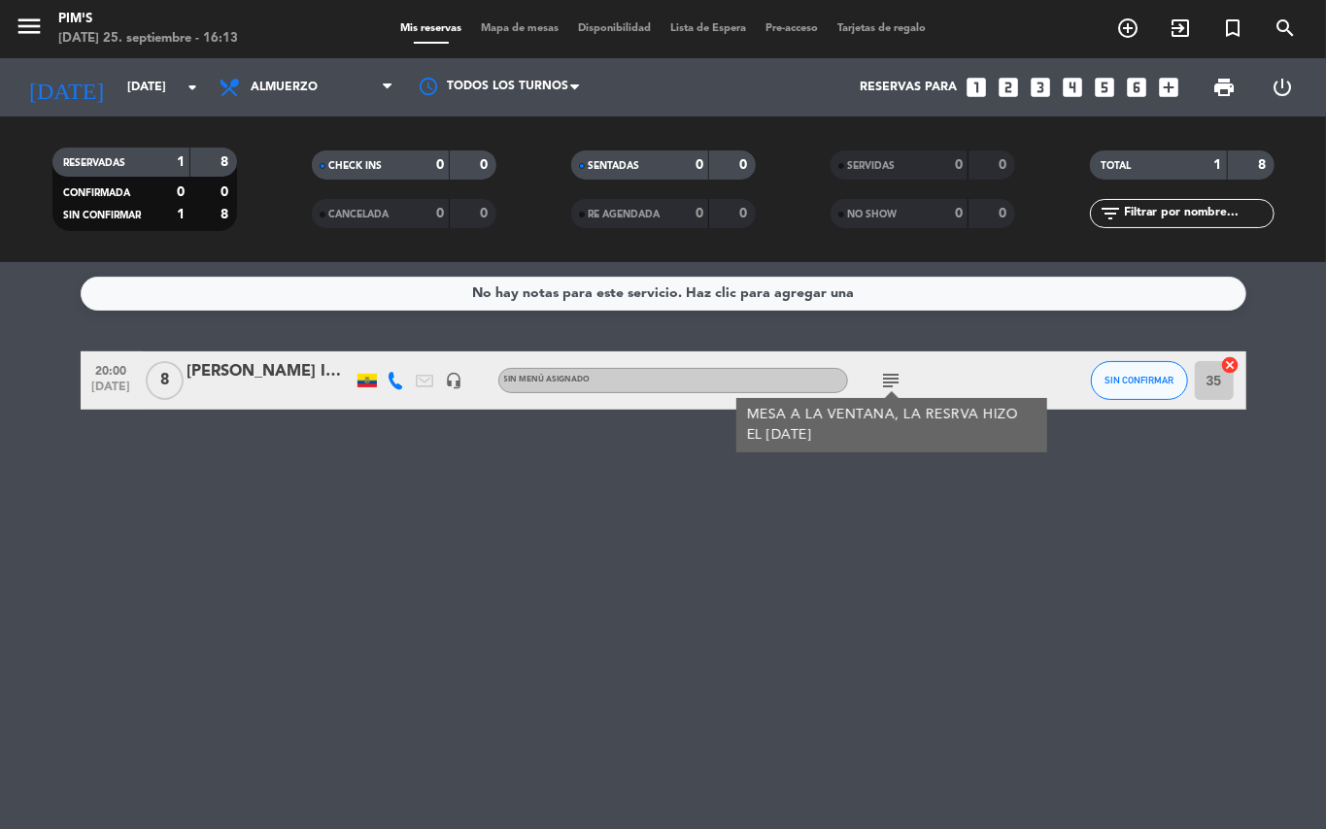
click at [1090, 592] on div "No hay notas para este servicio. Haz clic para agregar una 20:00 [DATE] 8 [PERS…" at bounding box center [663, 545] width 1326 height 567
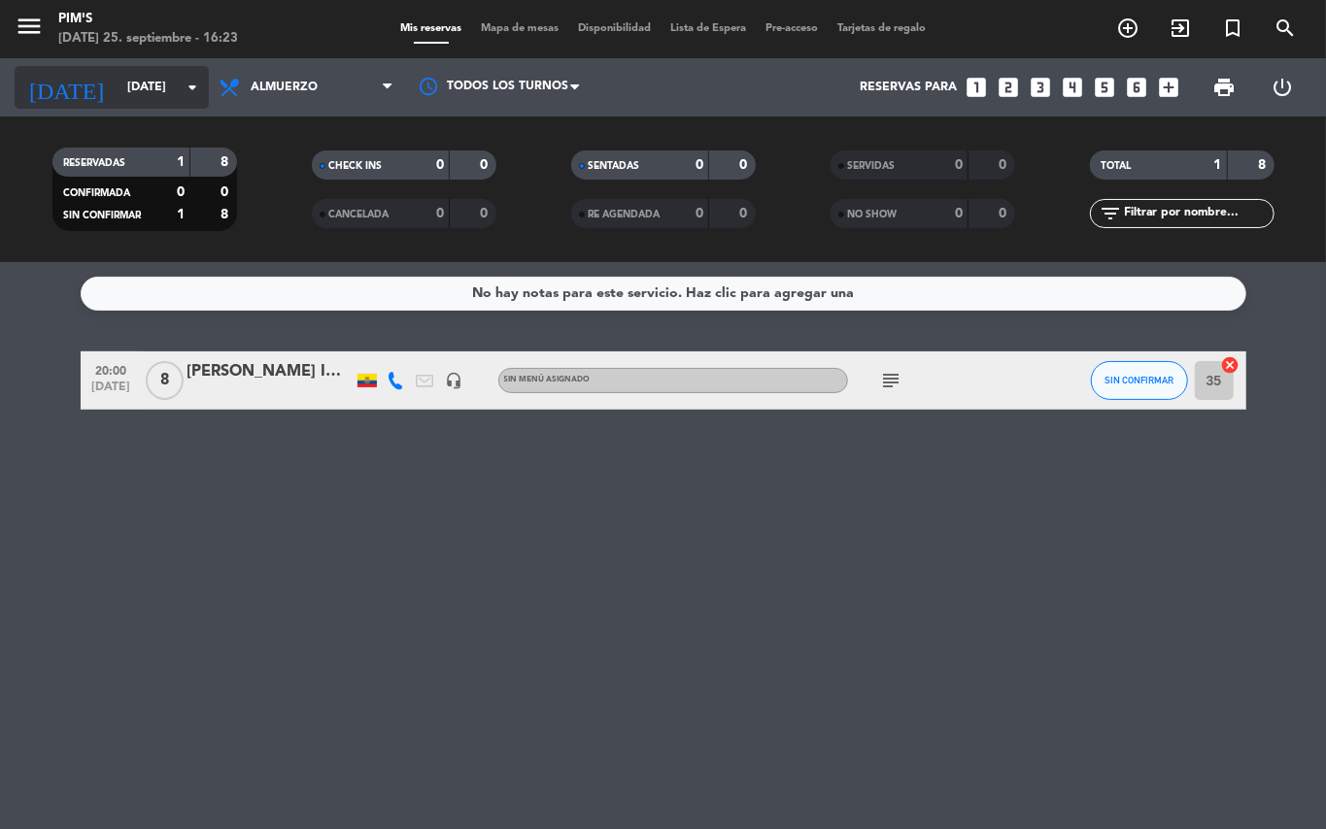
click at [195, 89] on icon "arrow_drop_down" at bounding box center [192, 87] width 23 height 23
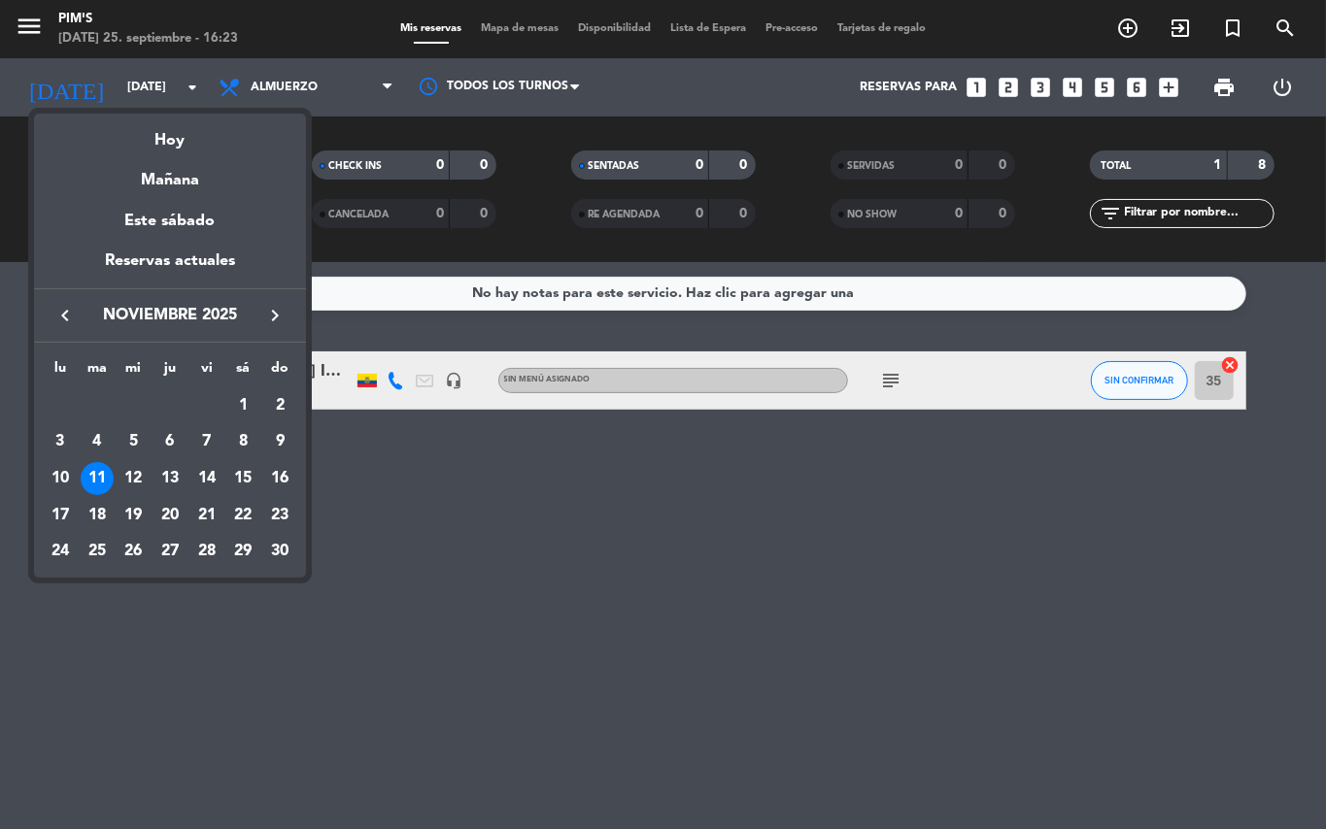
click at [67, 313] on icon "keyboard_arrow_left" at bounding box center [64, 315] width 23 height 23
click at [164, 557] on div "25" at bounding box center [169, 551] width 33 height 33
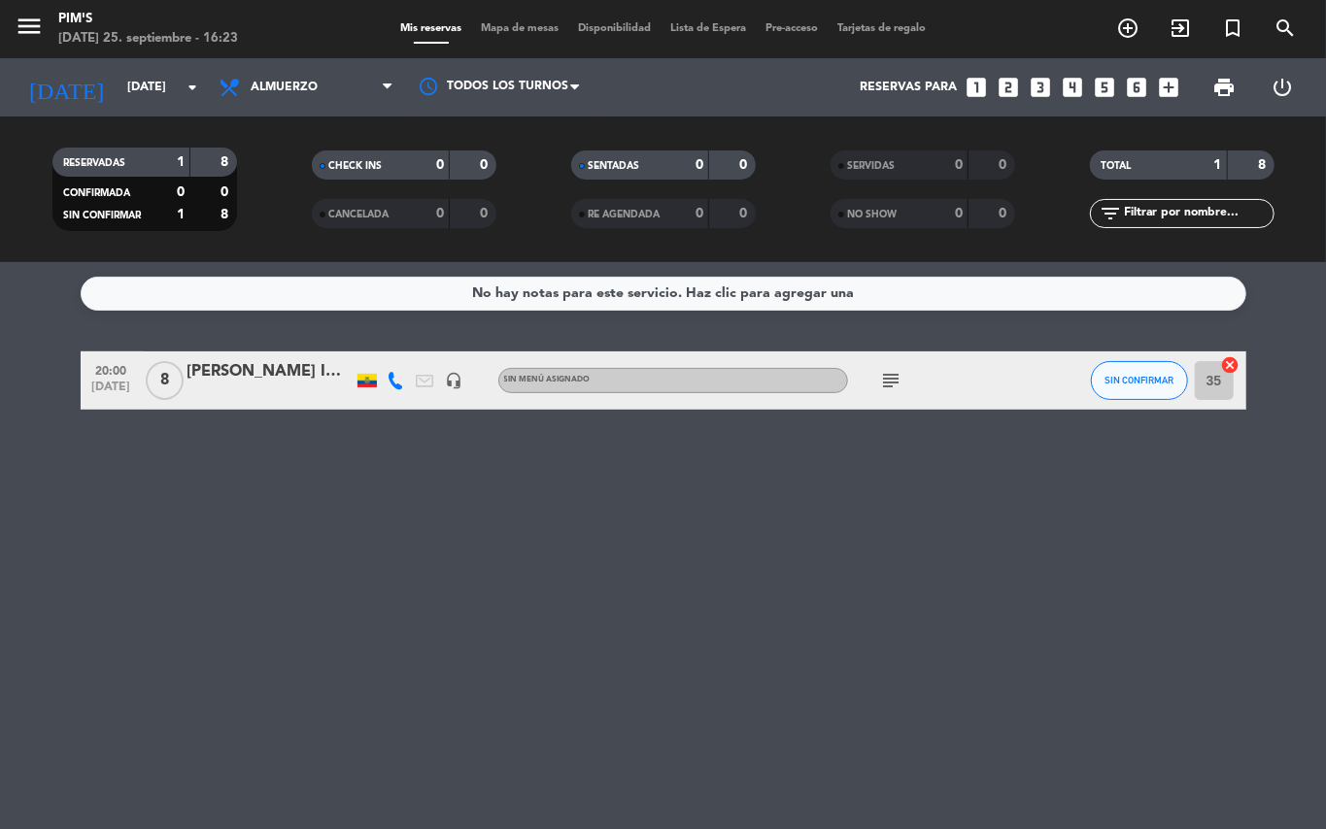
type input "[DEMOGRAPHIC_DATA][DATE]"
